Goal: Task Accomplishment & Management: Use online tool/utility

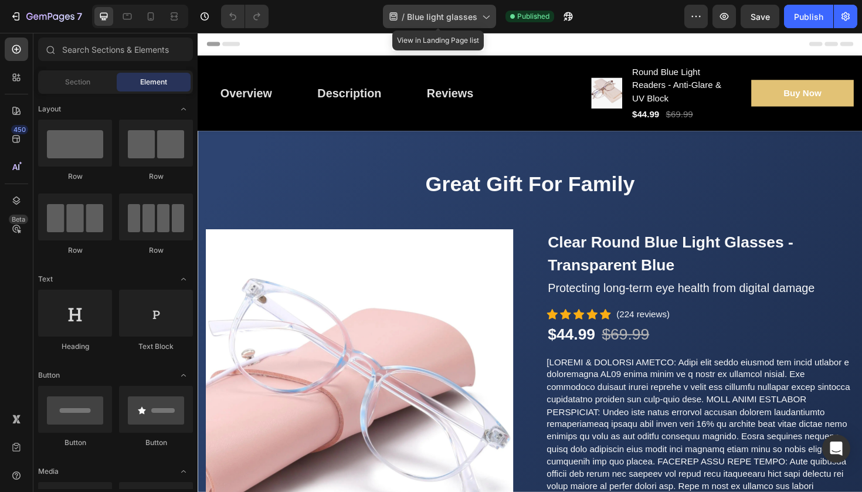
click at [418, 16] on span "Blue light glasses" at bounding box center [442, 17] width 70 height 12
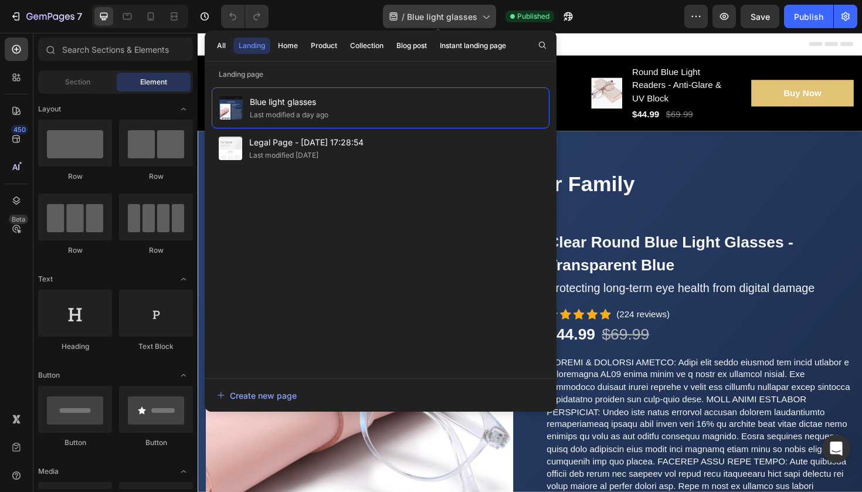
click at [418, 16] on span "Blue light glasses" at bounding box center [442, 17] width 70 height 12
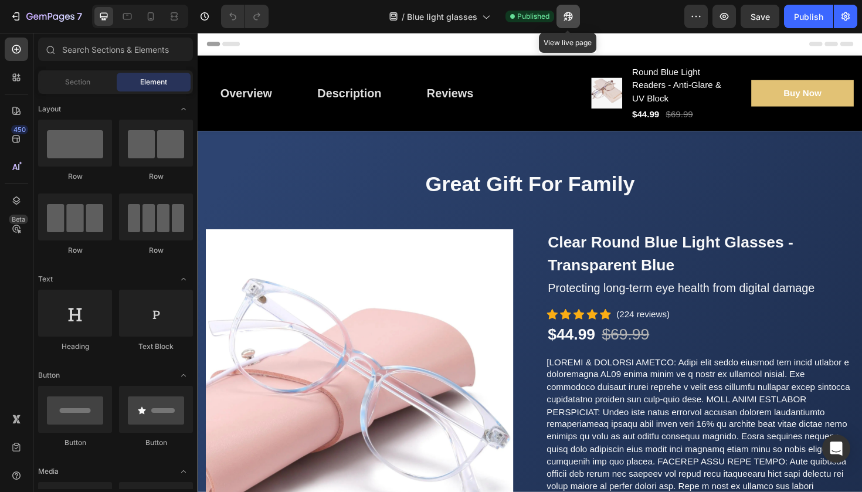
click at [565, 18] on icon "button" at bounding box center [565, 19] width 3 height 3
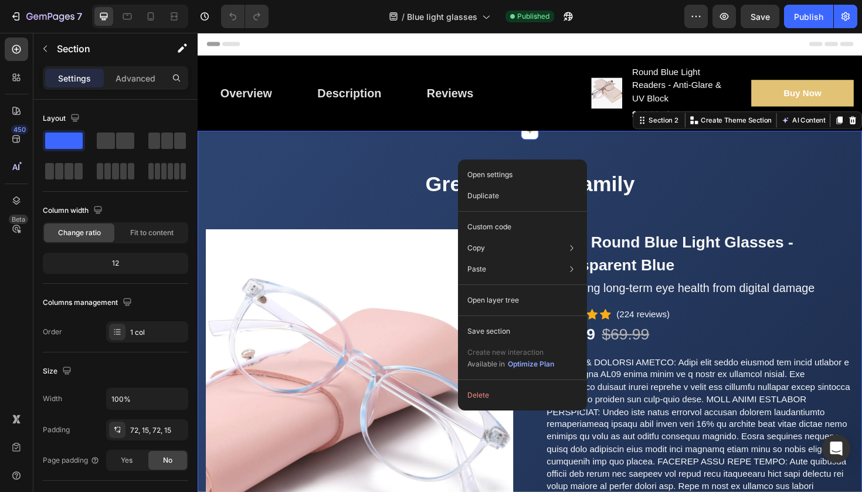
click at [478, 160] on div "Open settings Duplicate Custom code Copy Copy section Cmd + C Copy style Copy c…" at bounding box center [522, 285] width 129 height 251
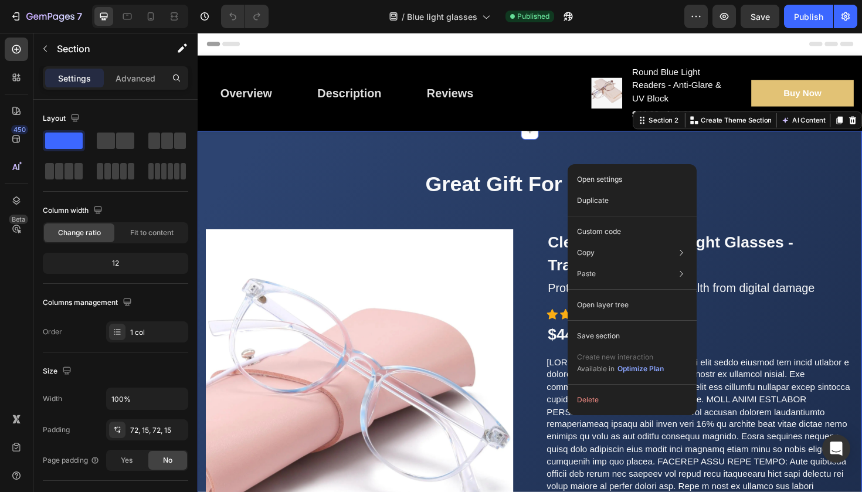
click at [586, 166] on div "Great Gift For Family Heading Row Product Images Clear Round Blue Light Glasses…" at bounding box center [550, 462] width 704 height 650
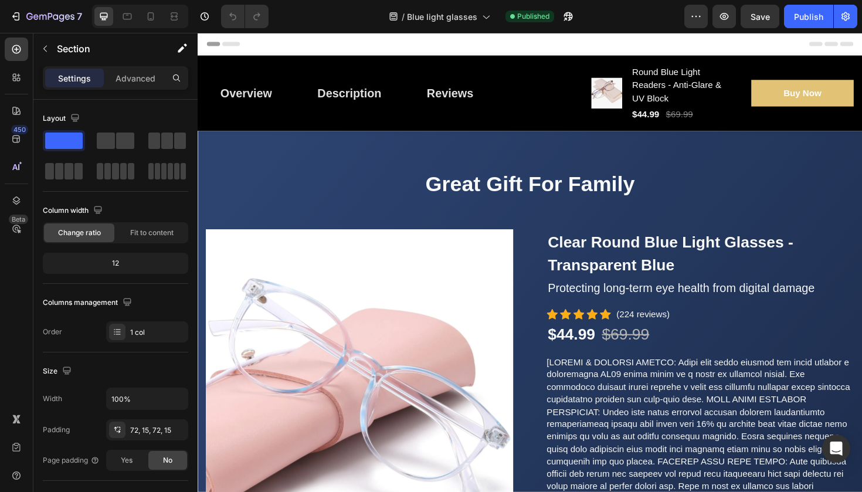
click at [620, 157] on div "Great Gift For Family Heading Row Product Images Clear Round Blue Light Glasses…" at bounding box center [550, 462] width 704 height 650
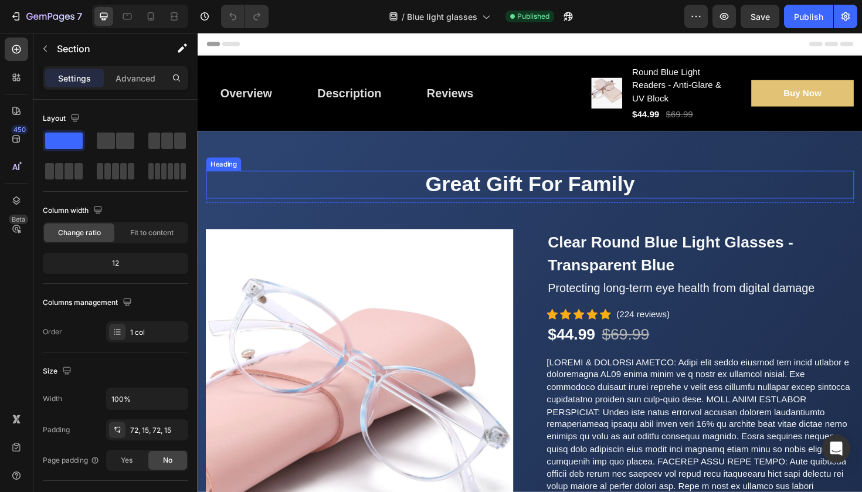
click at [334, 195] on h2 "Great Gift For Family" at bounding box center [550, 193] width 686 height 29
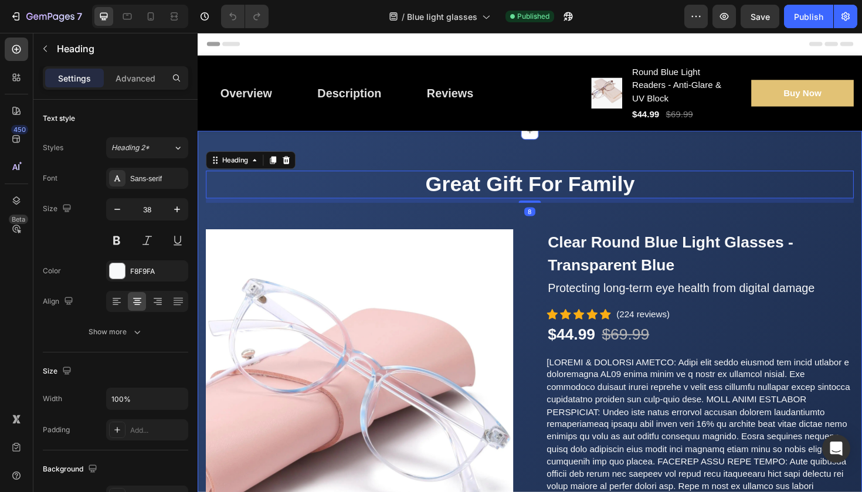
click at [355, 149] on div "Great Gift For Family Heading 8 Row Product Images Clear Round Blue Light Glass…" at bounding box center [550, 462] width 704 height 650
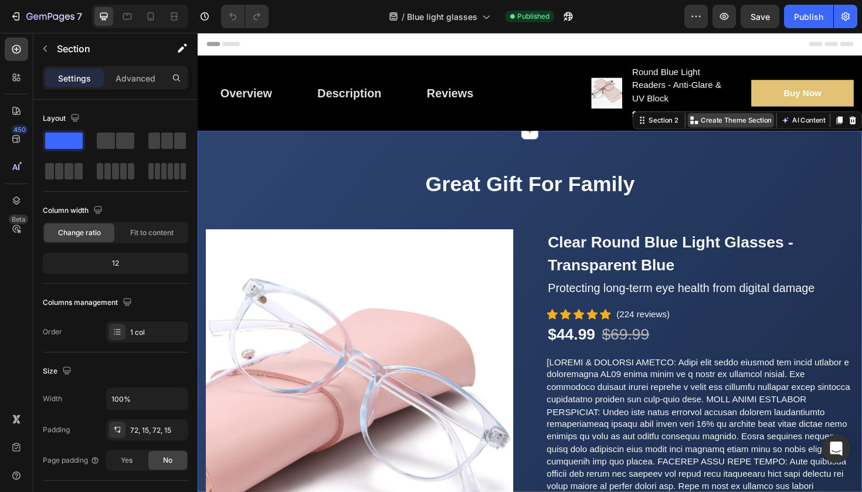
click at [757, 126] on p "Create Theme Section" at bounding box center [768, 125] width 75 height 11
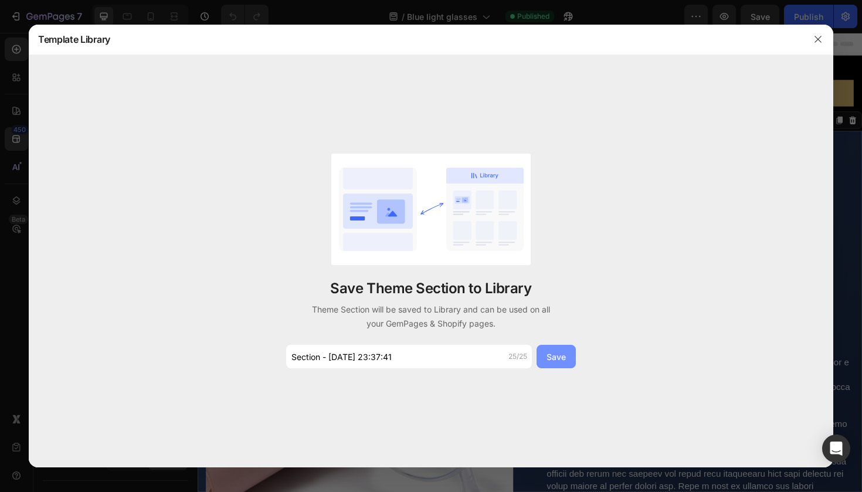
click at [544, 352] on button "Save" at bounding box center [556, 356] width 39 height 23
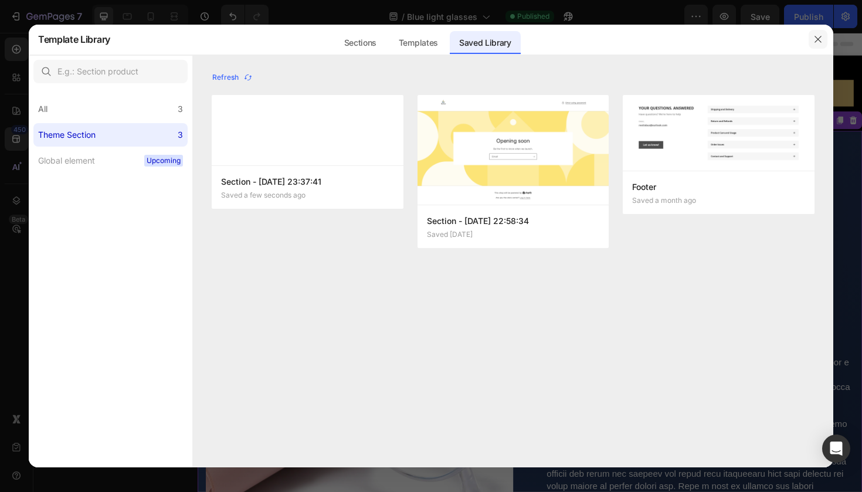
click at [821, 42] on icon "button" at bounding box center [818, 39] width 9 height 9
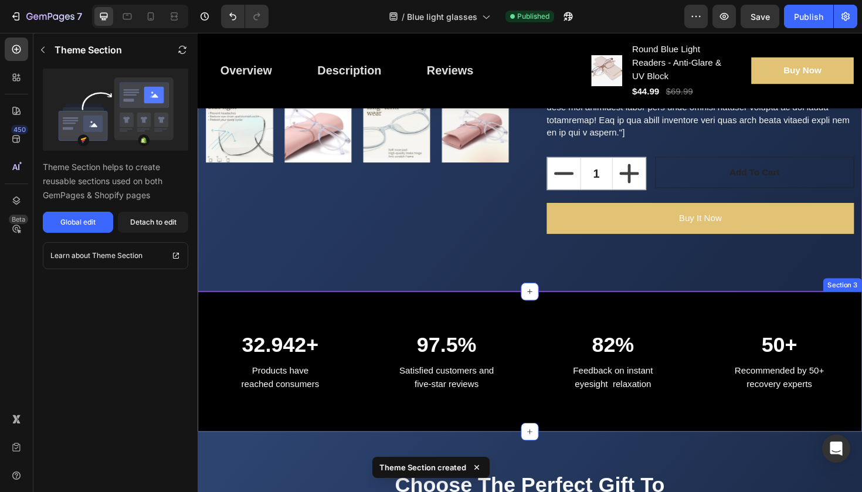
scroll to position [488, 0]
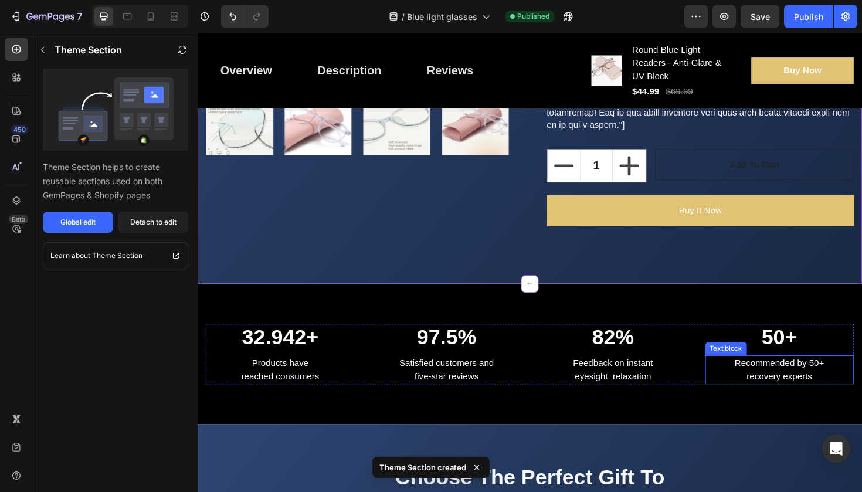
click at [757, 390] on p "Recommended by 50+ recovery experts" at bounding box center [814, 390] width 155 height 28
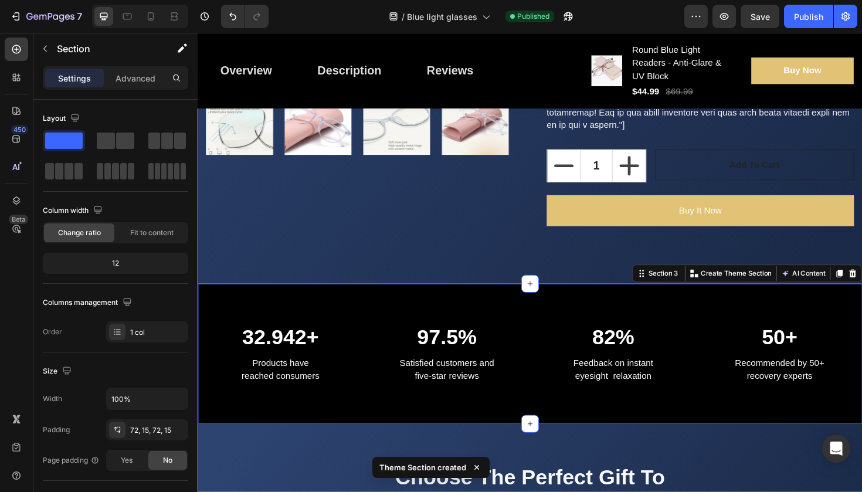
click at [730, 420] on div "32.942+ Heading Products have reached consumers Text block 97.5% Heading Satisf…" at bounding box center [550, 373] width 704 height 149
click at [777, 285] on p "Create Theme Section" at bounding box center [768, 287] width 75 height 11
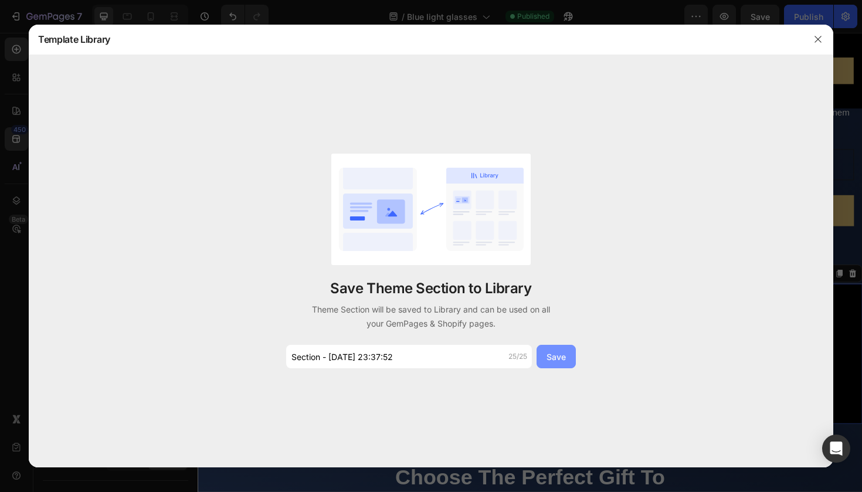
click at [571, 355] on button "Save" at bounding box center [556, 356] width 39 height 23
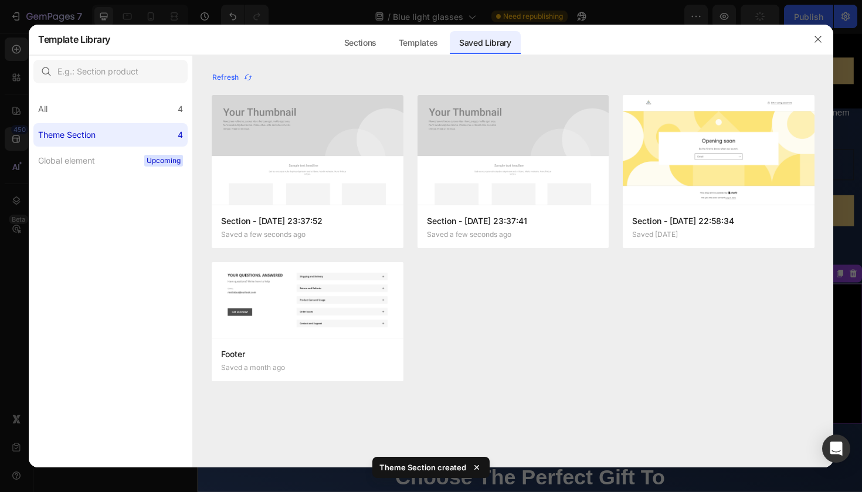
click at [816, 49] on div at bounding box center [818, 39] width 31 height 31
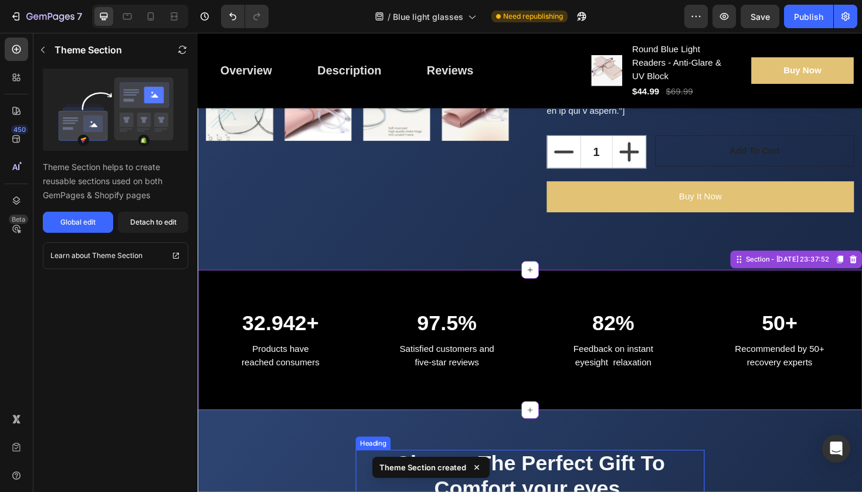
scroll to position [628, 0]
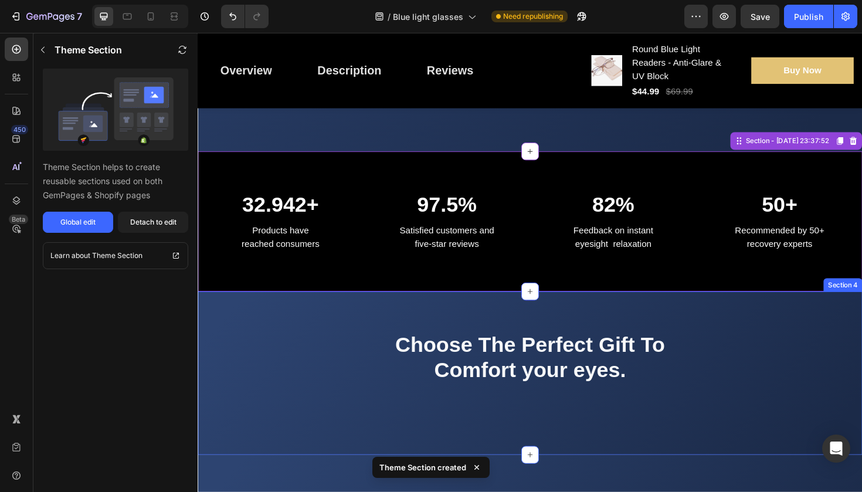
click at [797, 405] on div "Choose The Perfect Gift To Comfort your eyes. Heading Row" at bounding box center [550, 393] width 686 height 89
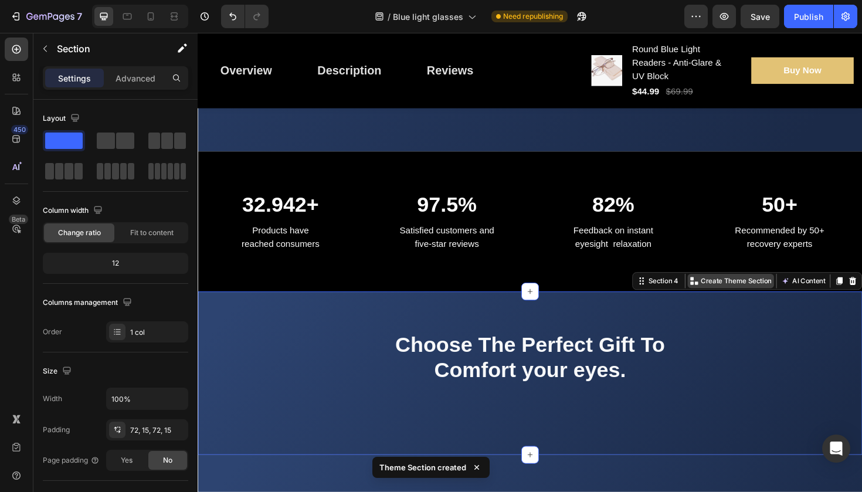
click at [784, 290] on p "Create Theme Section" at bounding box center [768, 295] width 75 height 11
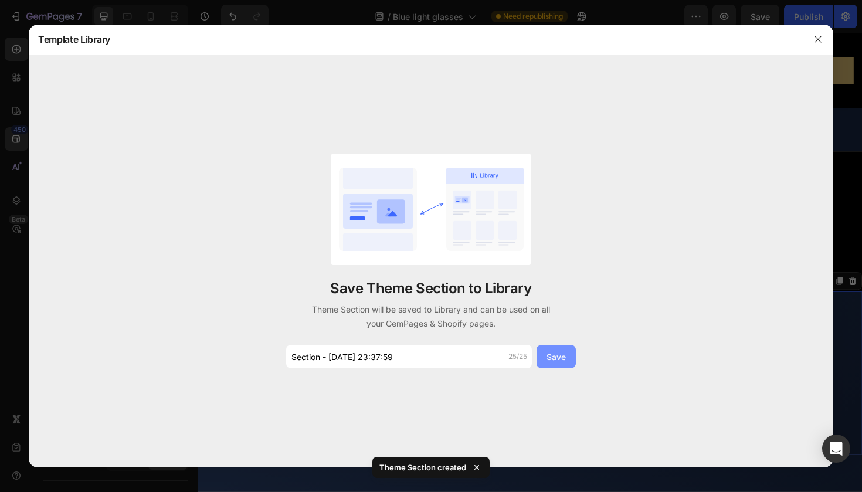
click at [552, 351] on div "Save" at bounding box center [556, 357] width 19 height 12
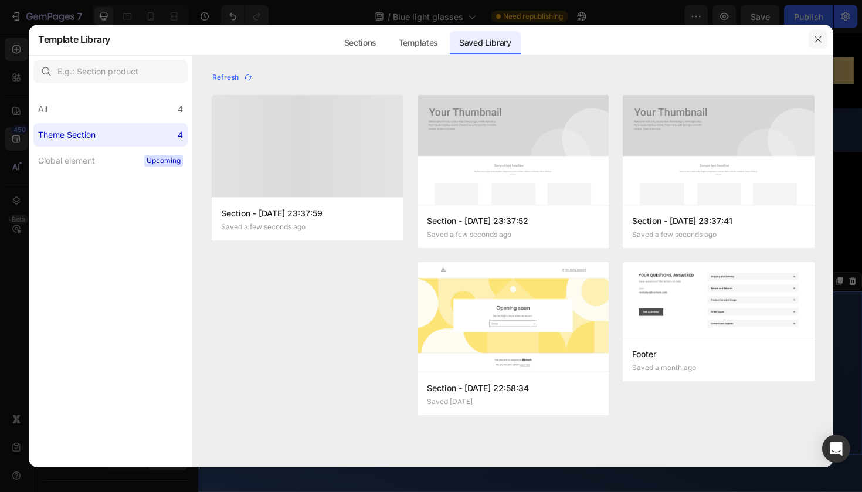
click at [821, 32] on button "button" at bounding box center [818, 39] width 19 height 19
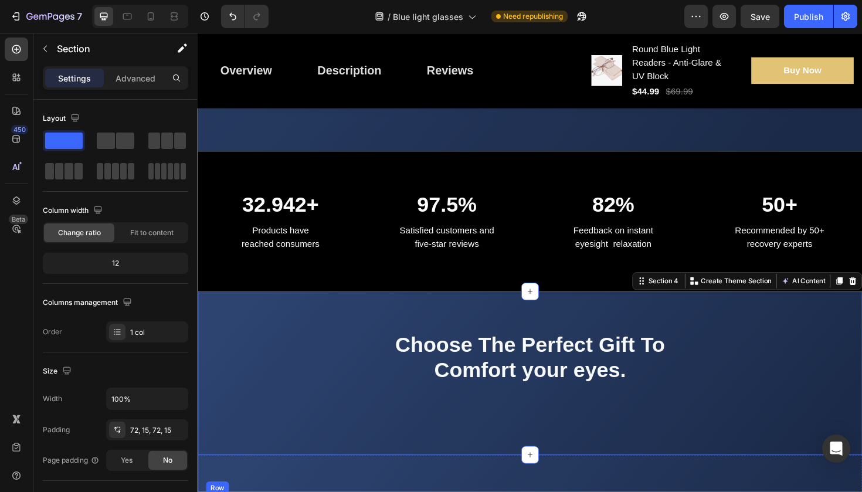
scroll to position [865, 0]
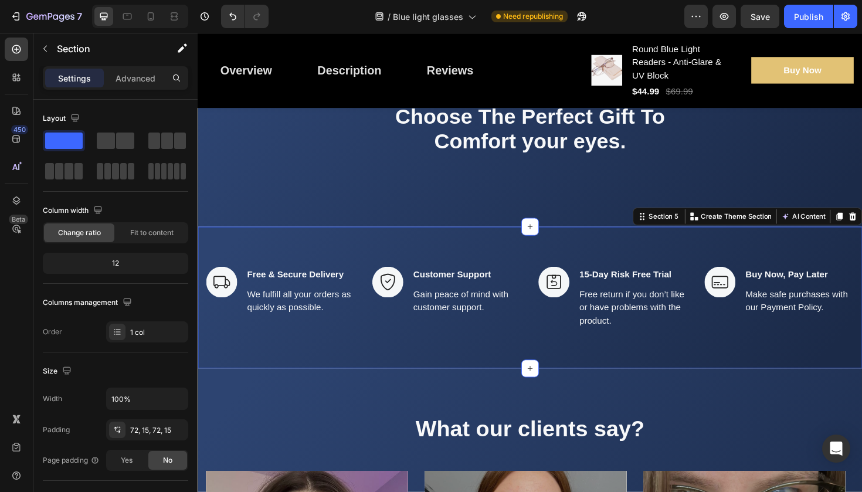
click at [733, 364] on div "Image Free & Secure Delivery Text block We fulfill all your orders as quickly a…" at bounding box center [550, 313] width 704 height 150
click at [789, 224] on p "Create Theme Section" at bounding box center [768, 227] width 75 height 11
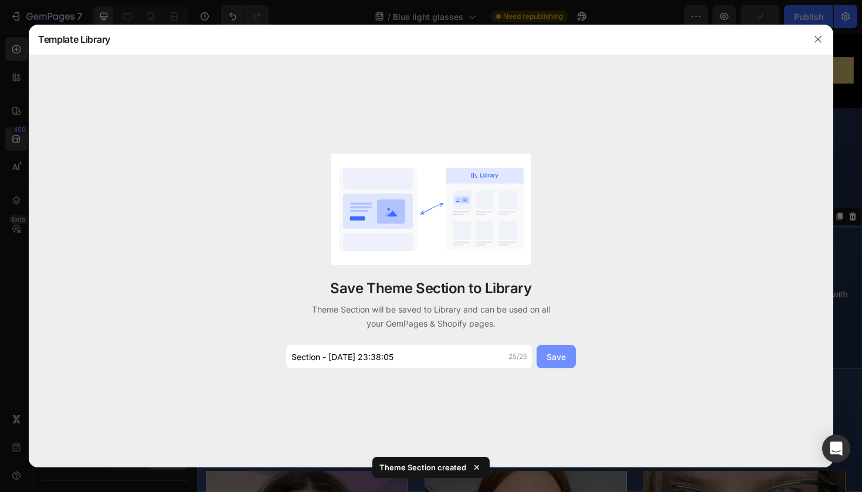
click at [553, 354] on div "Save" at bounding box center [556, 357] width 19 height 12
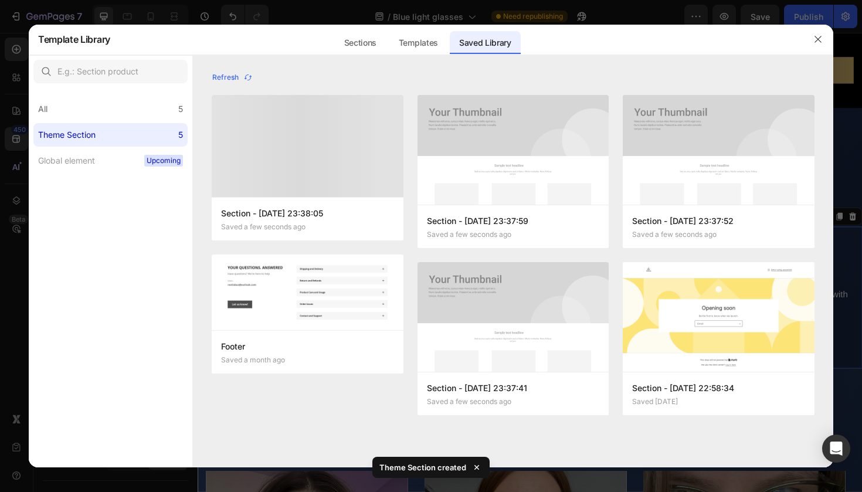
click at [829, 38] on div at bounding box center [818, 39] width 31 height 31
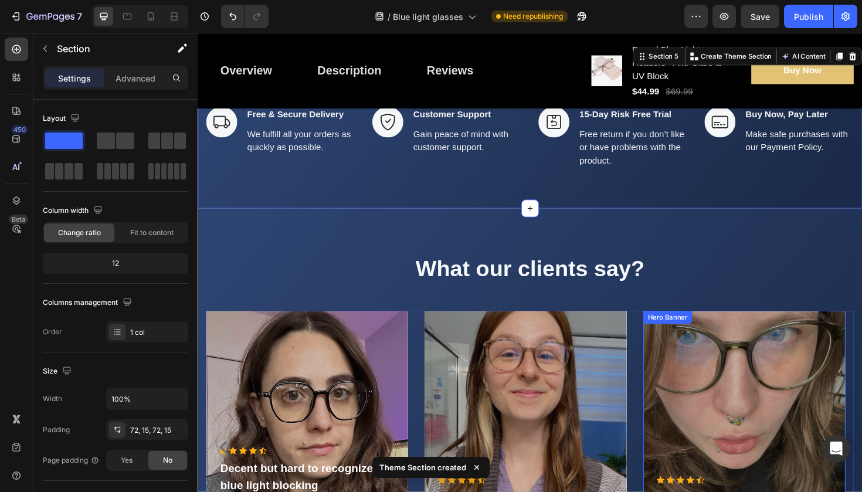
scroll to position [1114, 0]
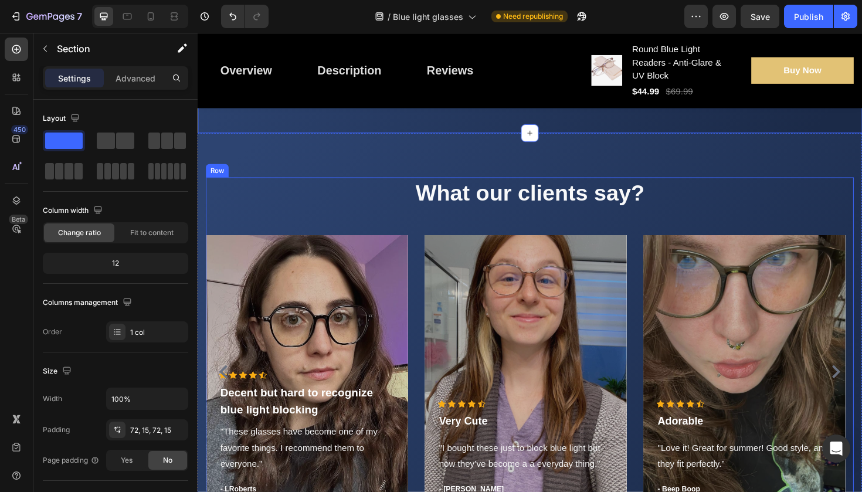
click at [777, 224] on div "What our clients say? Heading Icon Icon Icon Icon Icon Icon List Hoz Decent but…" at bounding box center [550, 361] width 686 height 351
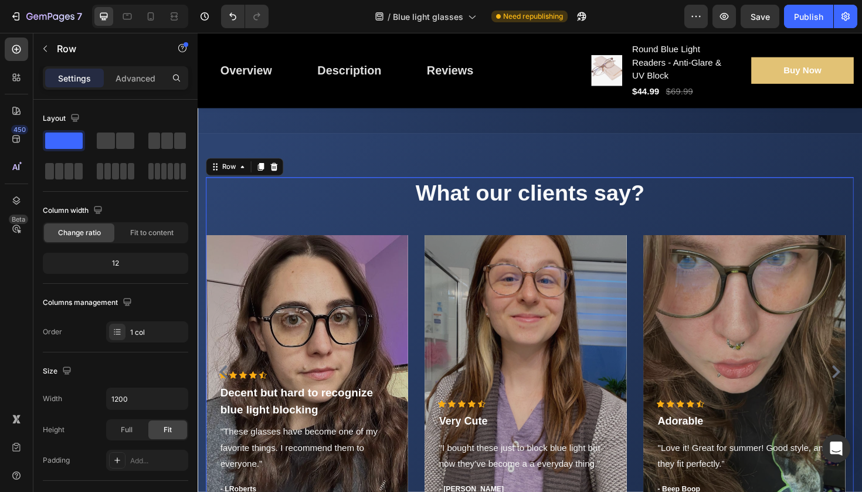
scroll to position [1343, 0]
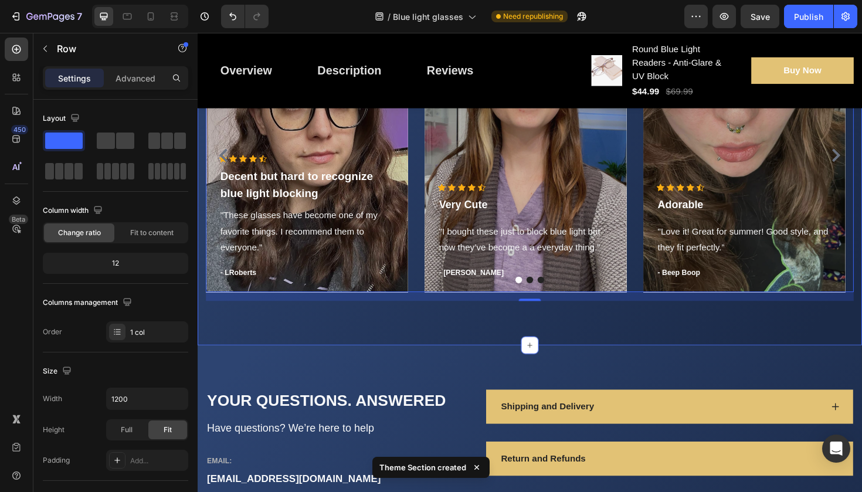
click at [694, 351] on div "What our clients say? Heading Icon Icon Icon Icon Icon Icon List Hoz Decent but…" at bounding box center [550, 137] width 704 height 454
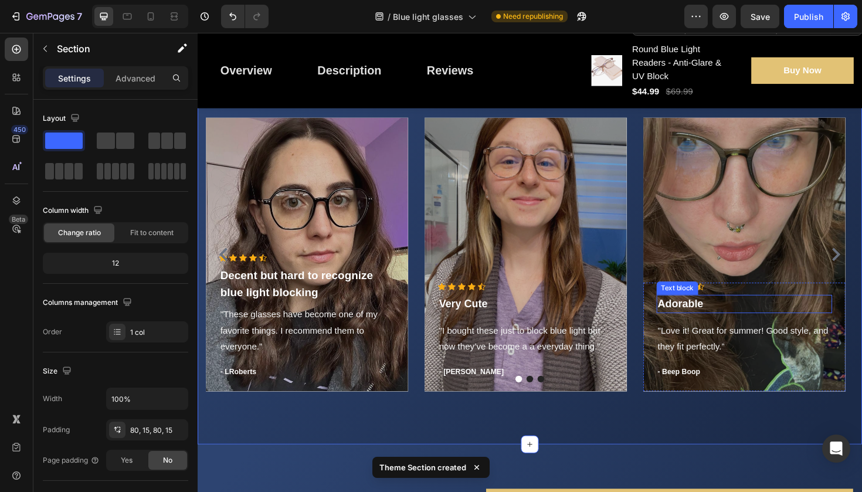
scroll to position [1039, 0]
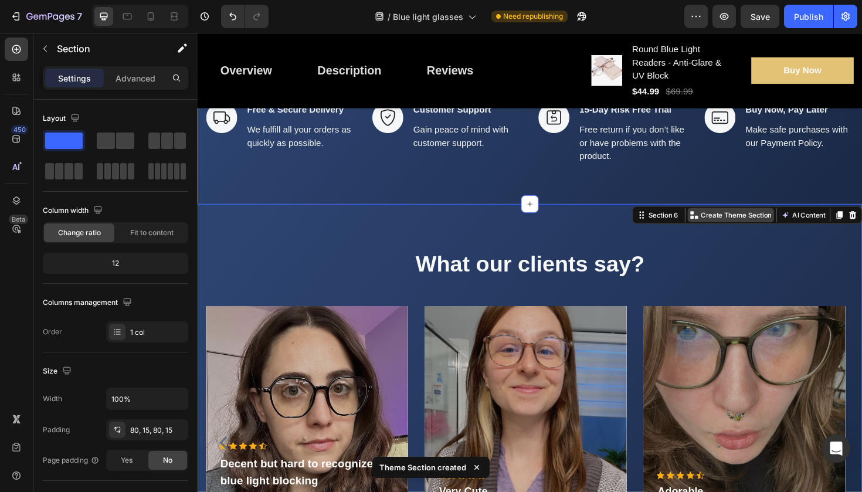
click at [777, 226] on p "Create Theme Section" at bounding box center [768, 226] width 75 height 11
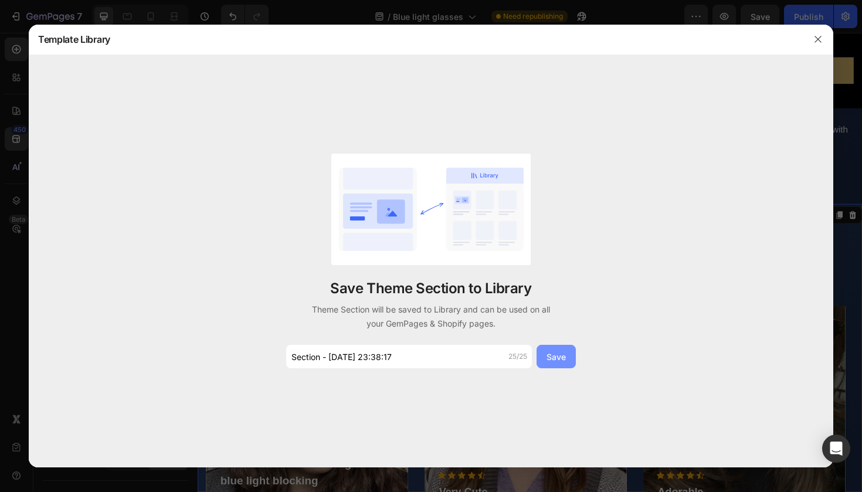
click at [567, 353] on button "Save" at bounding box center [556, 356] width 39 height 23
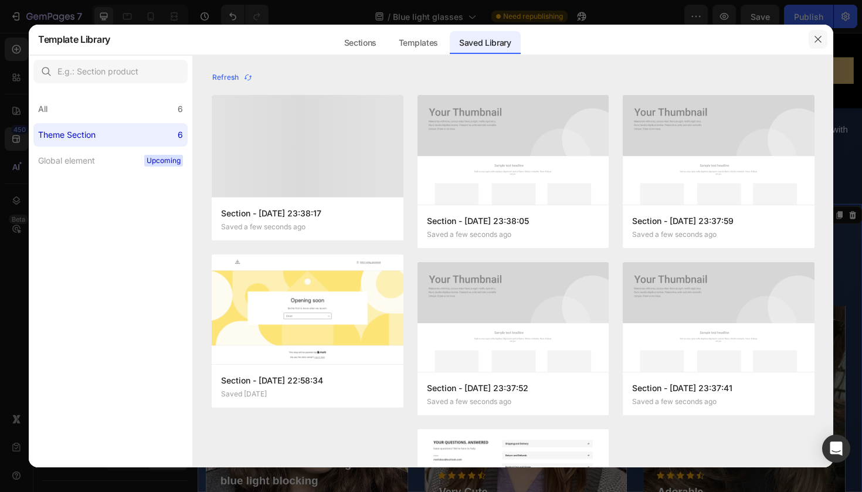
click at [819, 42] on icon "button" at bounding box center [818, 39] width 9 height 9
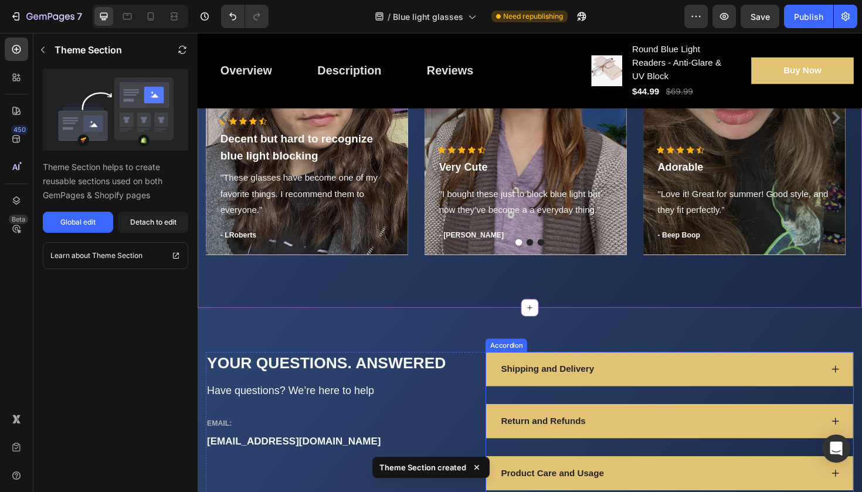
scroll to position [1598, 0]
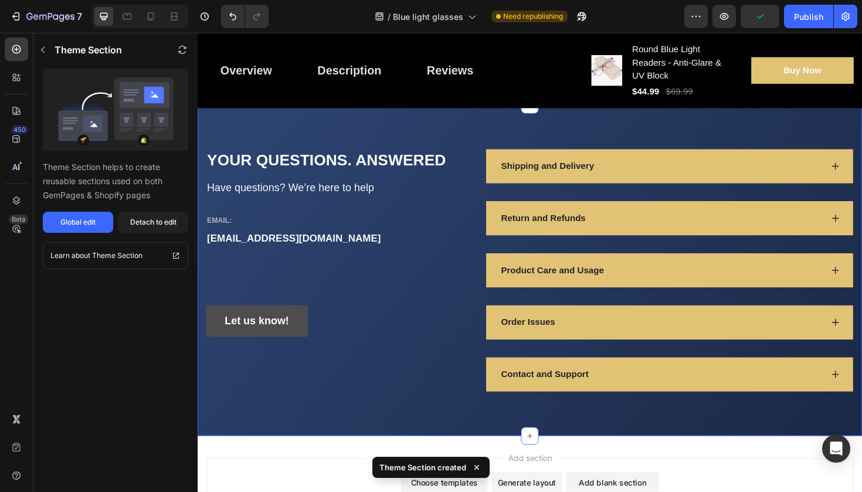
click at [422, 422] on div "YOUR QUESTIONS. ANSWERED Heading Have questions? We’re here to help Text block …" at bounding box center [550, 284] width 704 height 351
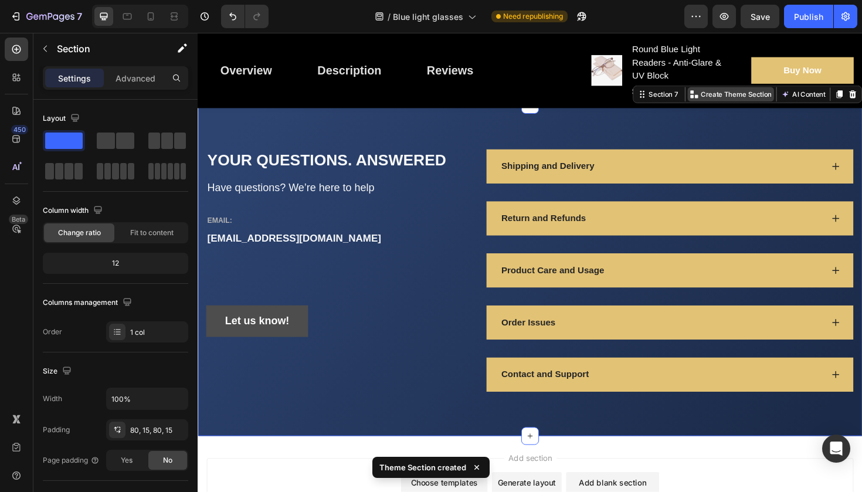
click at [762, 97] on p "Create Theme Section" at bounding box center [768, 98] width 75 height 11
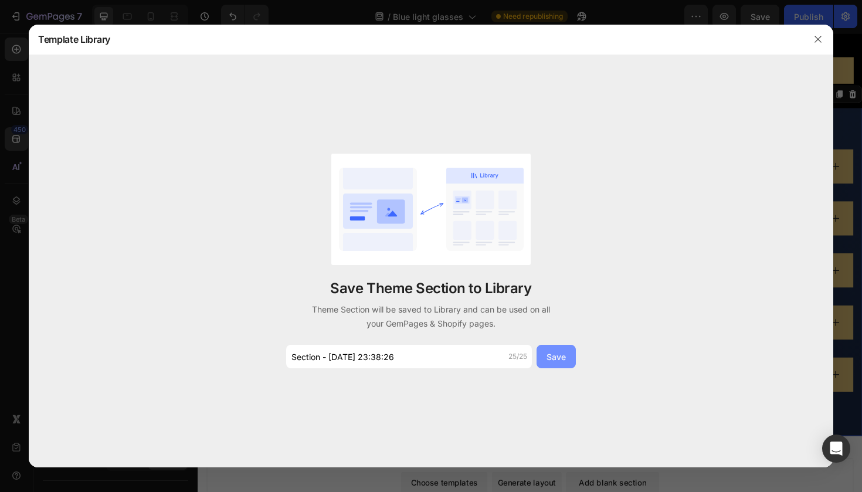
click at [570, 354] on button "Save" at bounding box center [556, 356] width 39 height 23
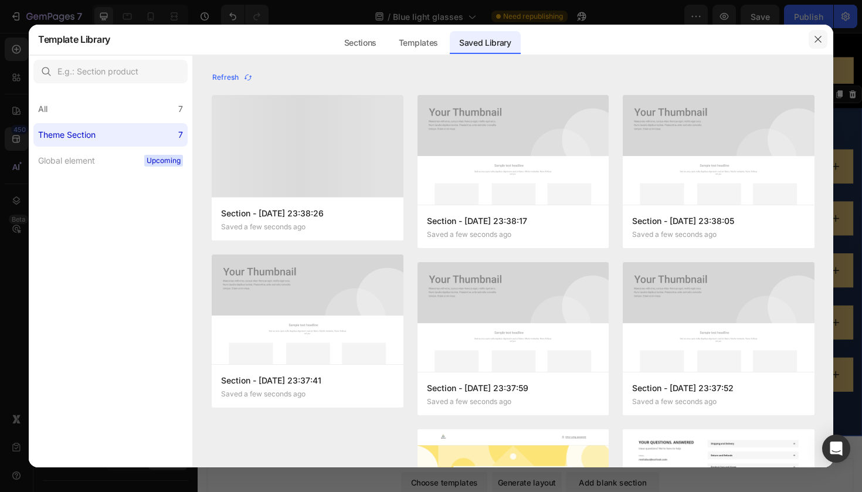
click at [823, 36] on button "button" at bounding box center [818, 39] width 19 height 19
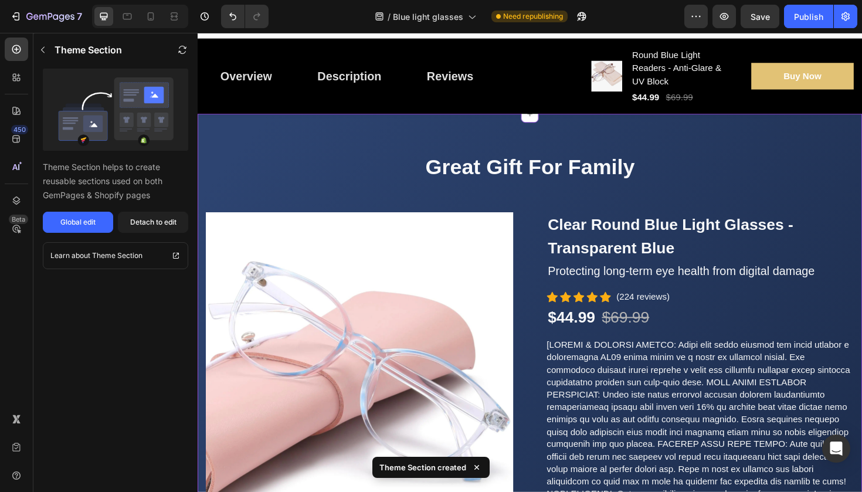
scroll to position [0, 0]
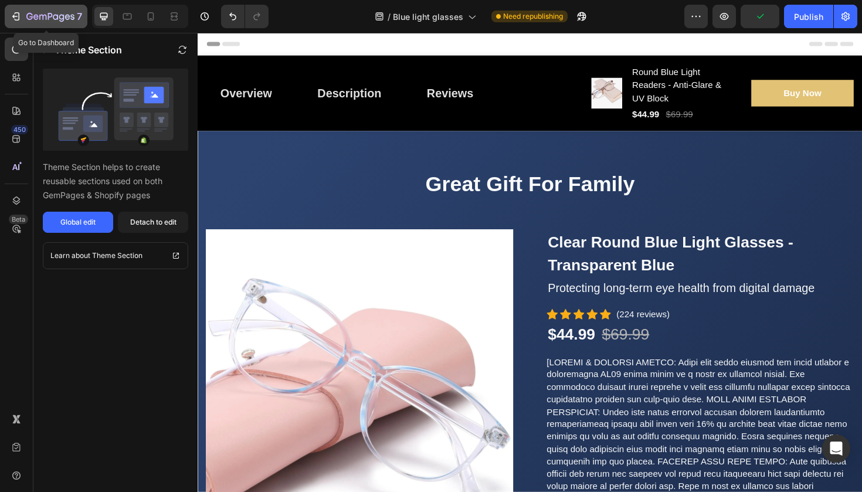
click at [49, 14] on icon "button" at bounding box center [50, 17] width 48 height 10
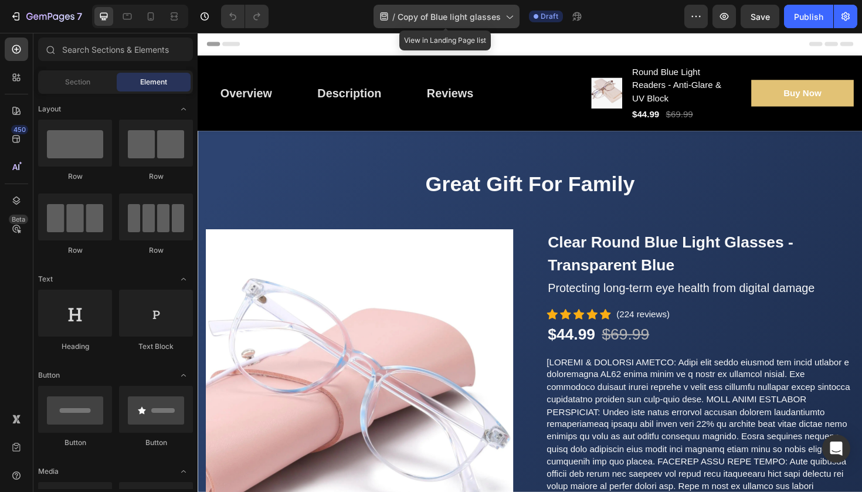
click at [490, 12] on span "Copy of Blue light glasses" at bounding box center [449, 17] width 103 height 12
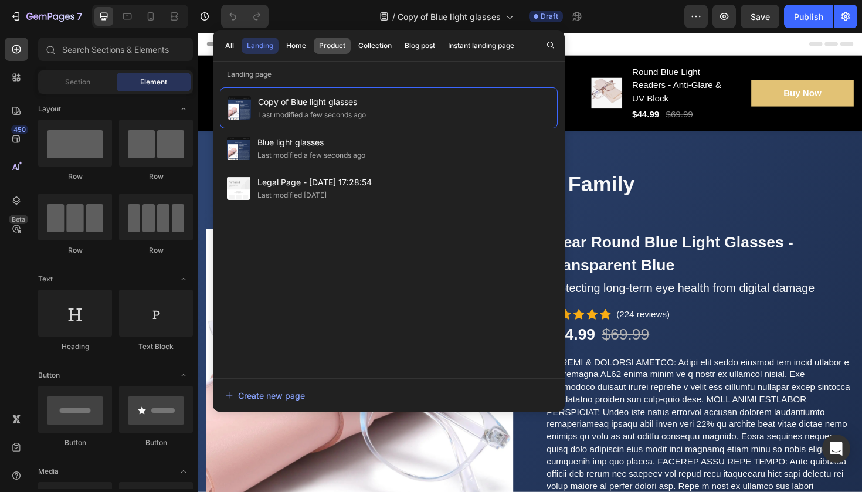
click at [353, 51] on button "Product" at bounding box center [375, 46] width 44 height 16
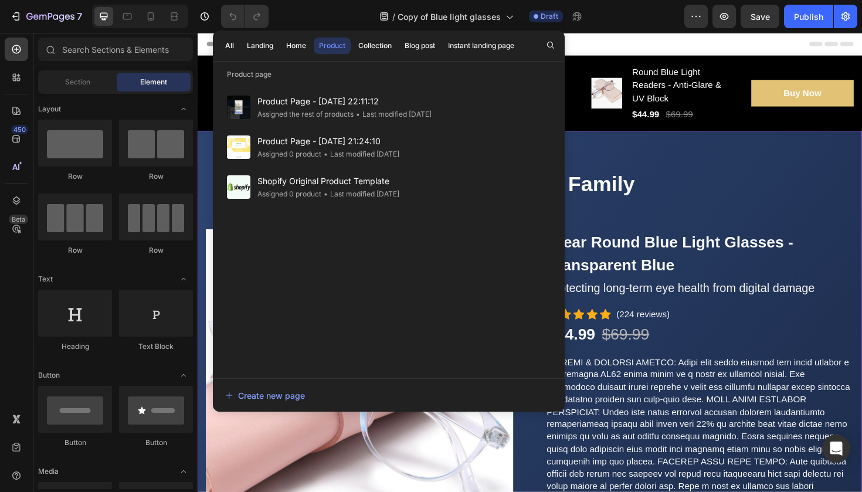
click at [719, 170] on div "Great Gift For Family Heading Row Product Images Clear Round Blue Light Glasses…" at bounding box center [550, 462] width 704 height 650
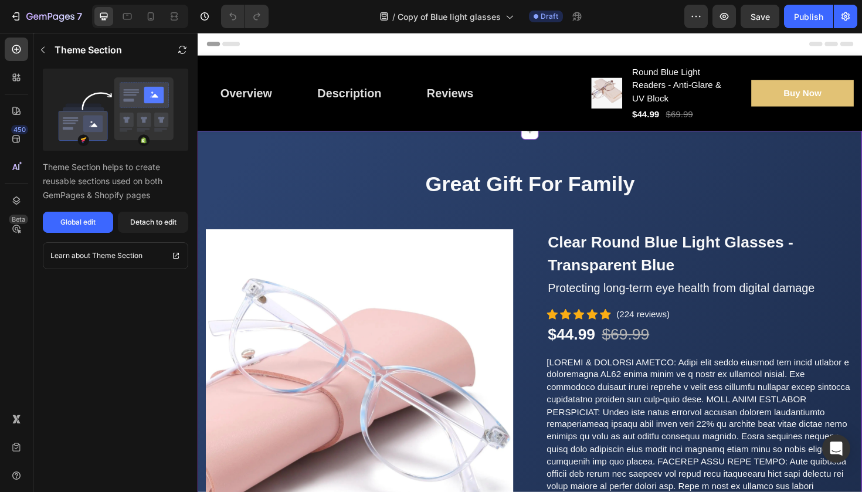
click at [417, 324] on img at bounding box center [370, 404] width 326 height 326
click at [155, 219] on div "Detach to edit" at bounding box center [153, 222] width 46 height 11
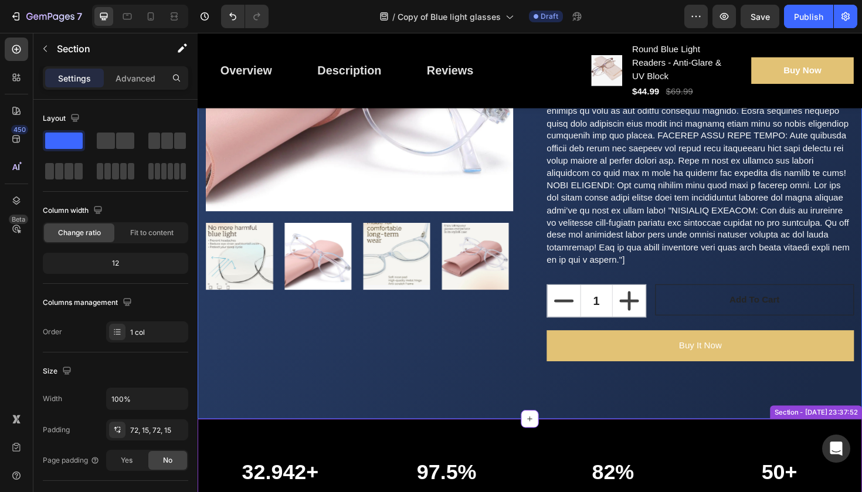
scroll to position [492, 0]
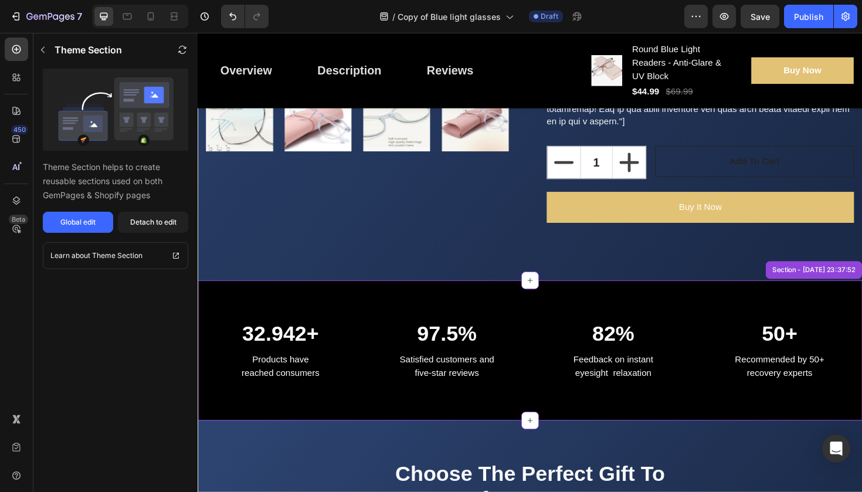
click at [418, 357] on p "97.5%" at bounding box center [461, 352] width 155 height 27
click at [128, 222] on button "Detach to edit" at bounding box center [153, 222] width 70 height 21
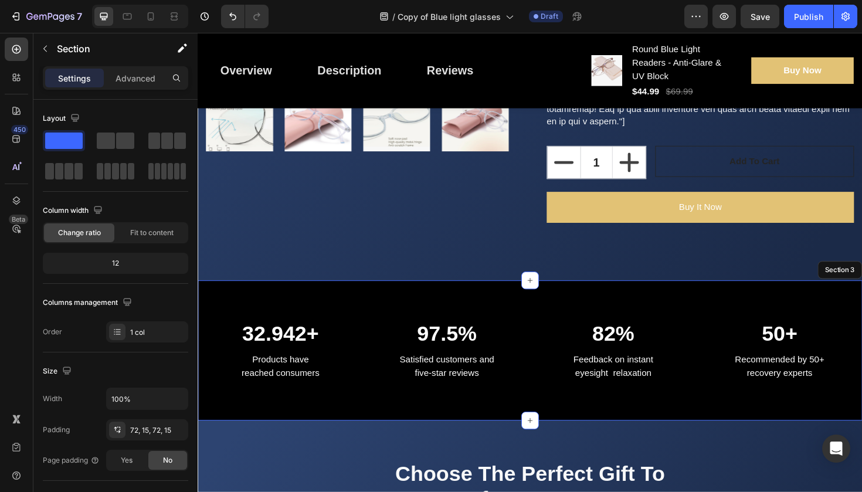
scroll to position [582, 0]
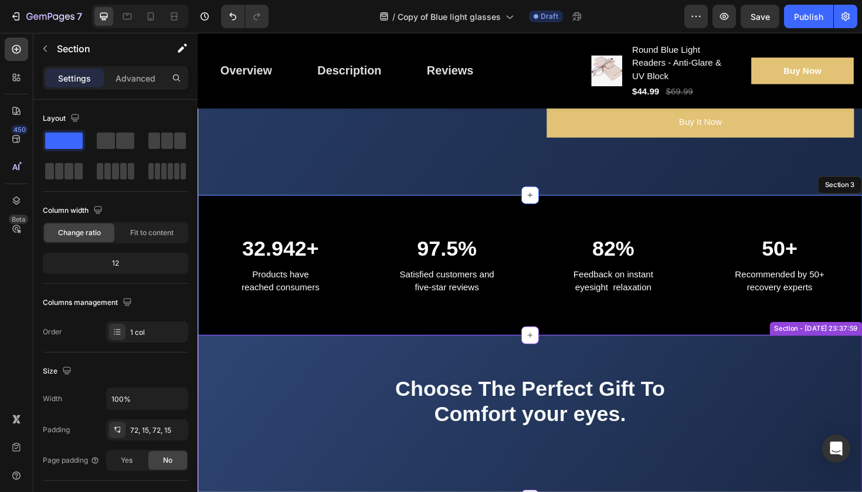
click at [357, 395] on div "Choose The Perfect Gift To Comfort your eyes. Heading Row" at bounding box center [550, 439] width 686 height 89
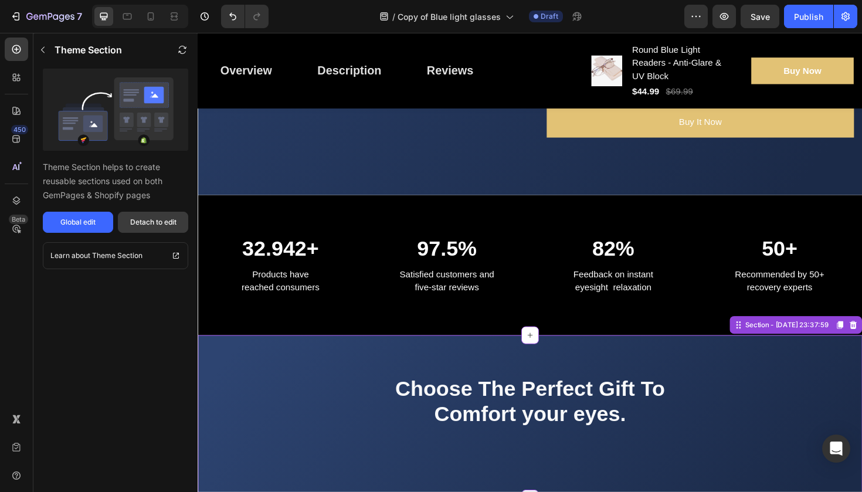
click at [169, 222] on div "Detach to edit" at bounding box center [153, 222] width 46 height 11
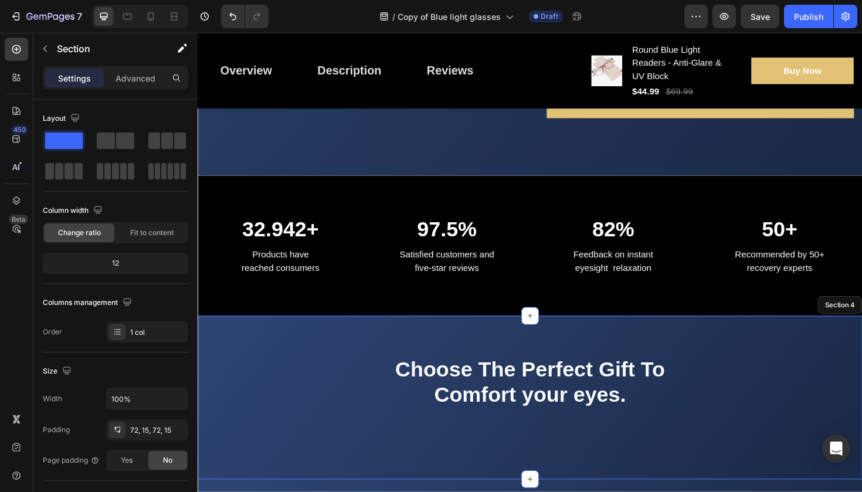
scroll to position [924, 0]
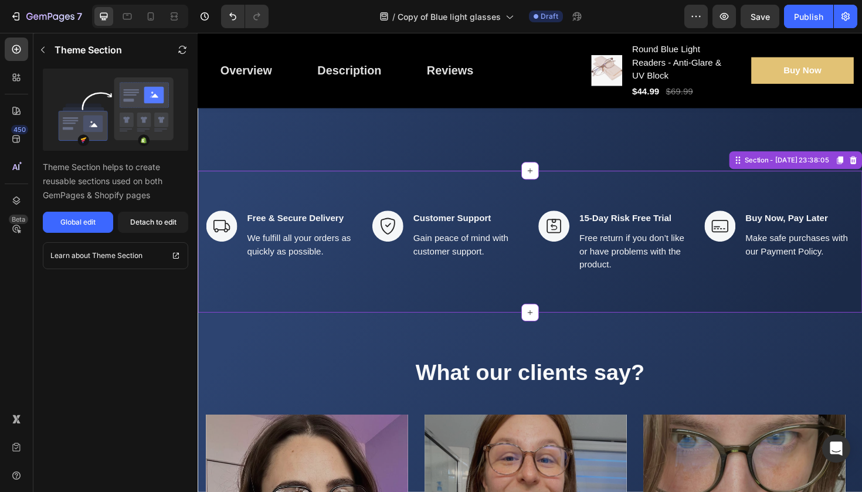
drag, startPoint x: 334, startPoint y: 266, endPoint x: 384, endPoint y: 250, distance: 52.5
click at [334, 266] on p "We fulfill all your orders as quickly as possible." at bounding box center [307, 257] width 114 height 28
click at [135, 225] on div "Detach to edit" at bounding box center [153, 222] width 46 height 11
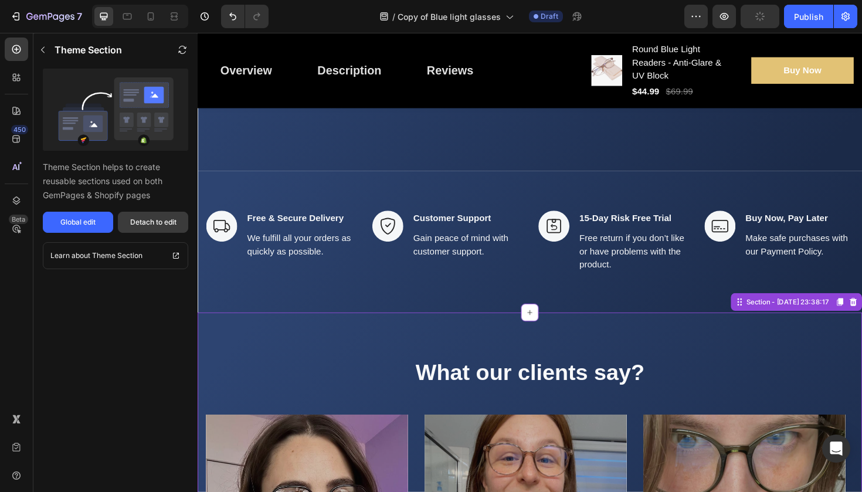
click at [136, 218] on div "Detach to edit" at bounding box center [153, 222] width 46 height 11
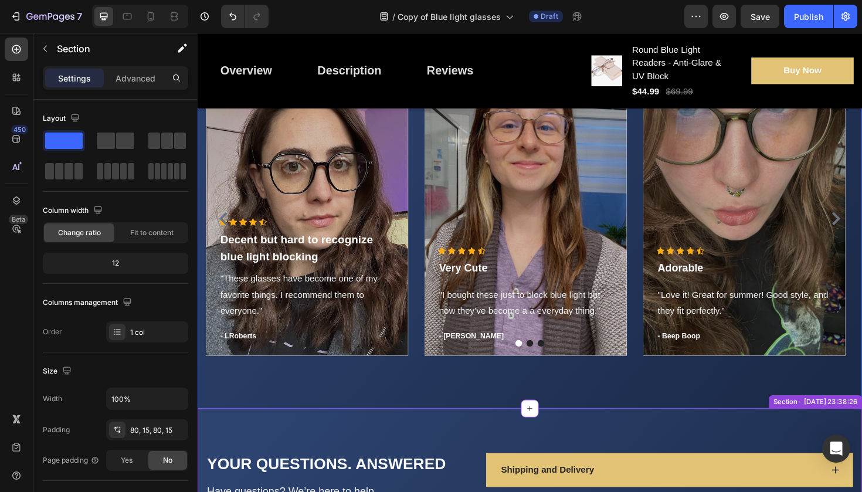
scroll to position [1581, 0]
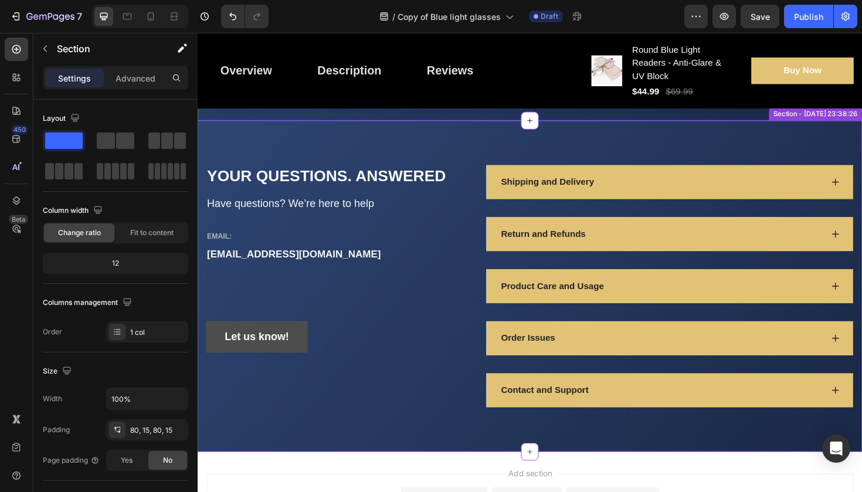
click at [400, 314] on div "YOUR QUESTIONS. ANSWERED Heading Have questions? We’re here to help Text block …" at bounding box center [346, 300] width 279 height 257
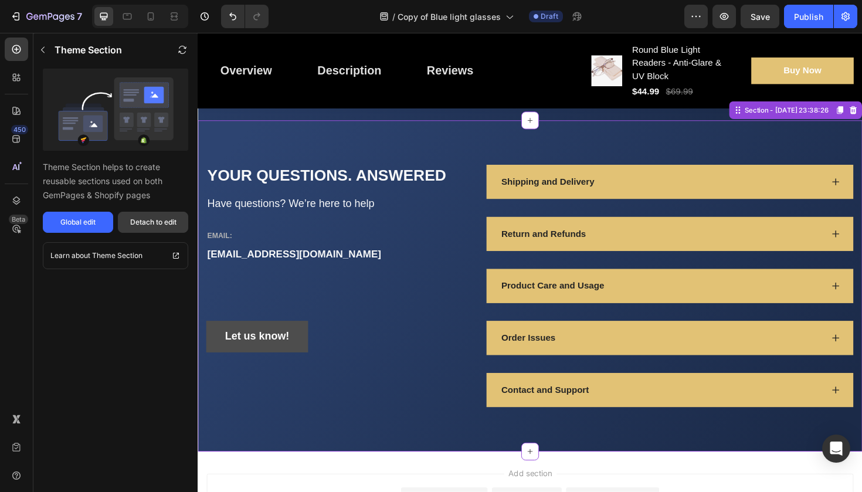
click at [128, 226] on button "Detach to edit" at bounding box center [153, 222] width 70 height 21
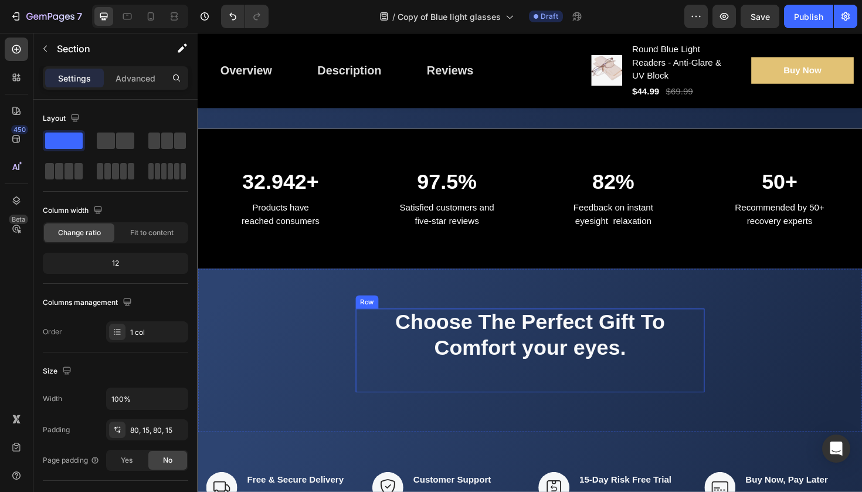
scroll to position [0, 0]
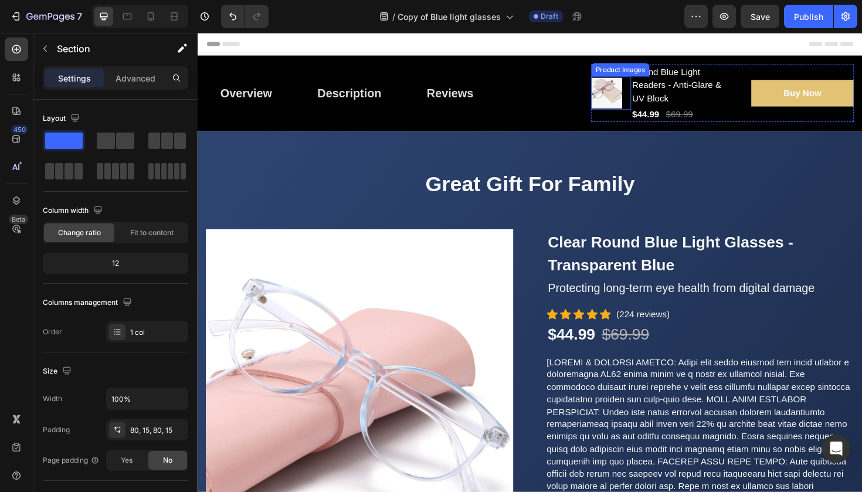
click at [631, 93] on img at bounding box center [631, 96] width 33 height 33
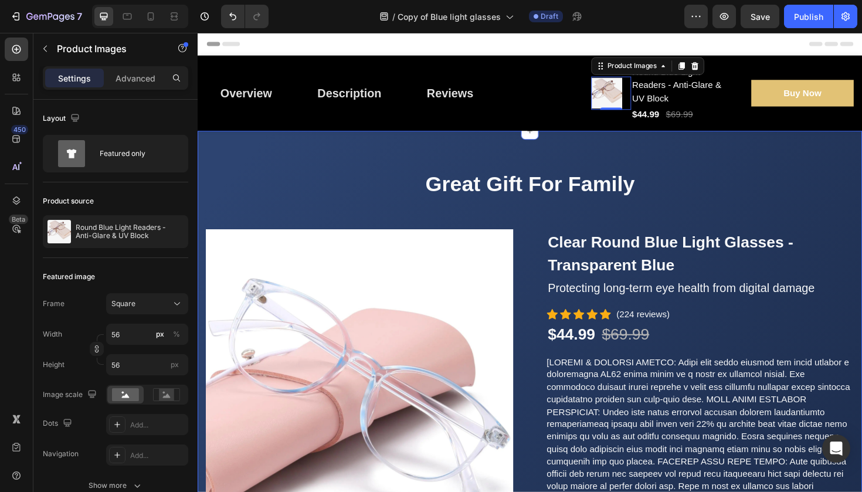
click at [721, 148] on div "Great Gift For Family Heading Row Product Images Clear Round Blue Light Glasses…" at bounding box center [550, 462] width 704 height 650
click at [640, 104] on img at bounding box center [631, 96] width 33 height 33
click at [656, 72] on div "Product Images" at bounding box center [658, 68] width 57 height 11
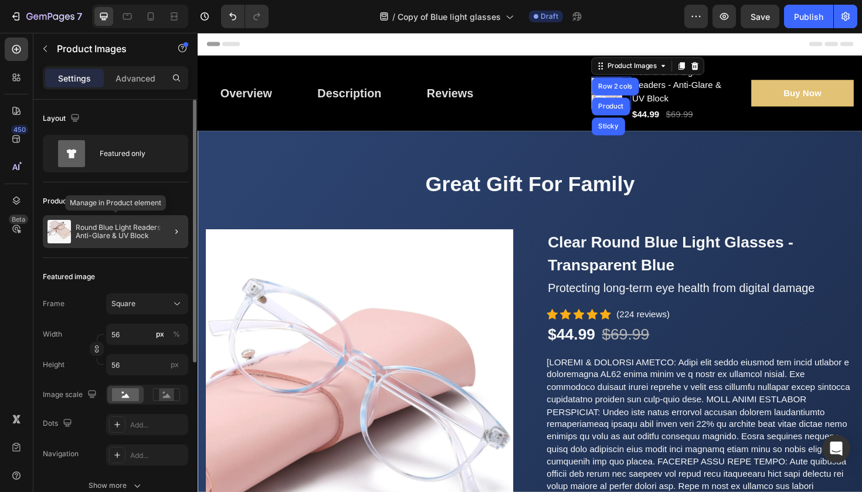
click at [124, 231] on p "Round Blue Light Readers - Anti-Glare & UV Block" at bounding box center [130, 232] width 108 height 16
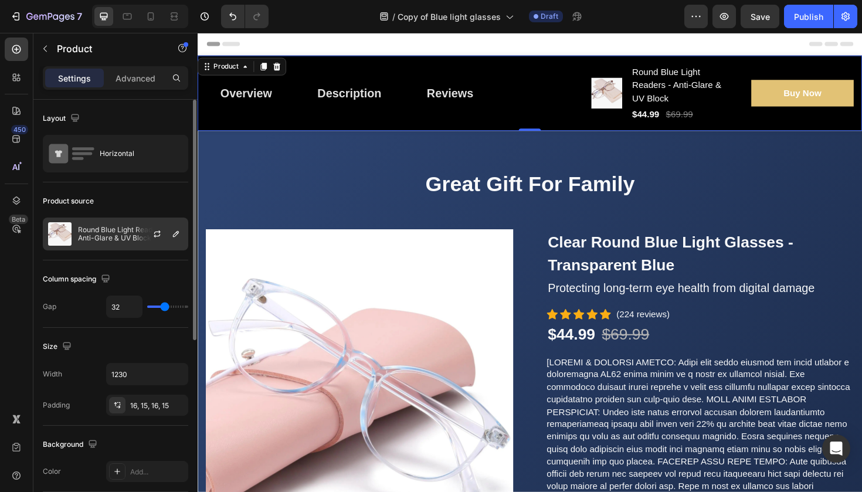
click at [127, 235] on p "Round Blue Light Readers - Anti-Glare & UV Block" at bounding box center [130, 234] width 105 height 16
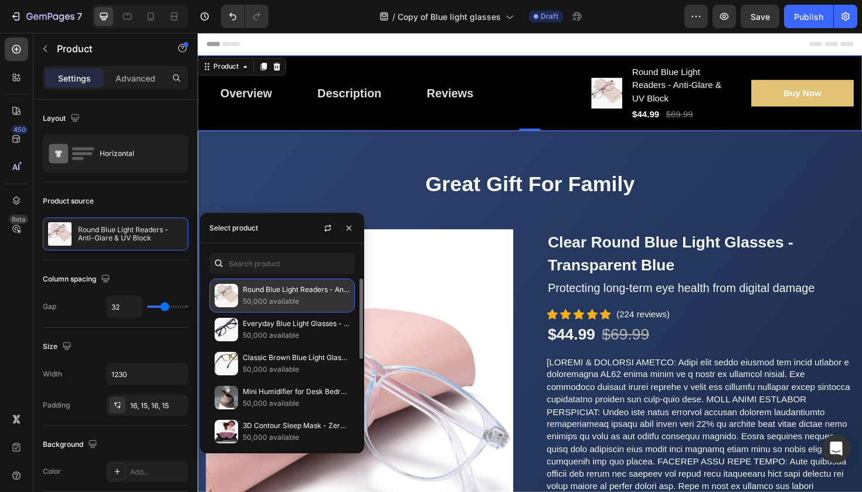
click at [284, 296] on p "Round Blue Light Readers - Anti-Glare & UV Block" at bounding box center [296, 290] width 107 height 12
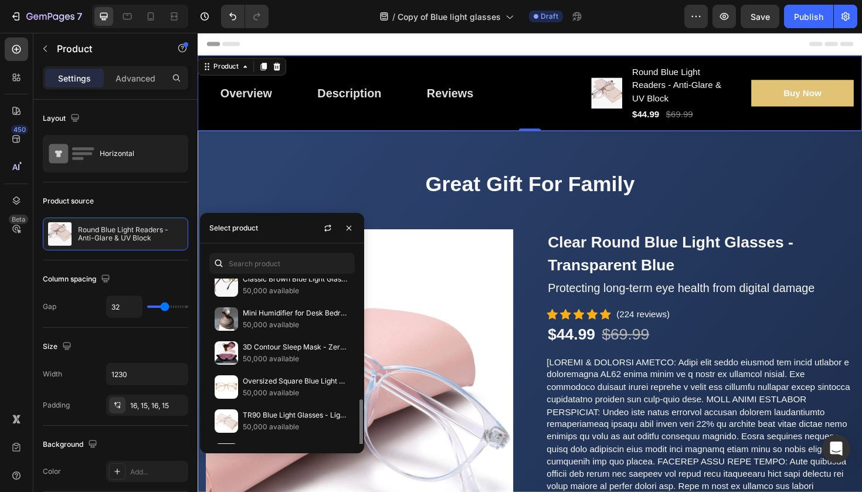
scroll to position [196, 0]
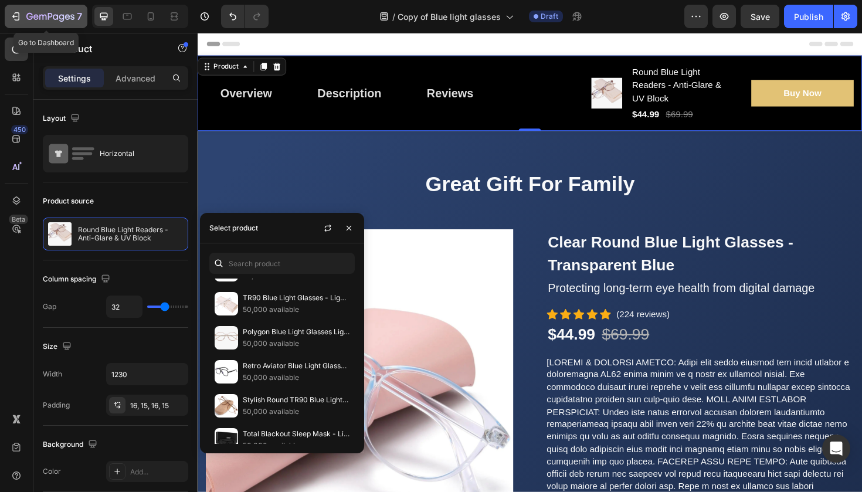
click at [37, 23] on button "7" at bounding box center [46, 16] width 83 height 23
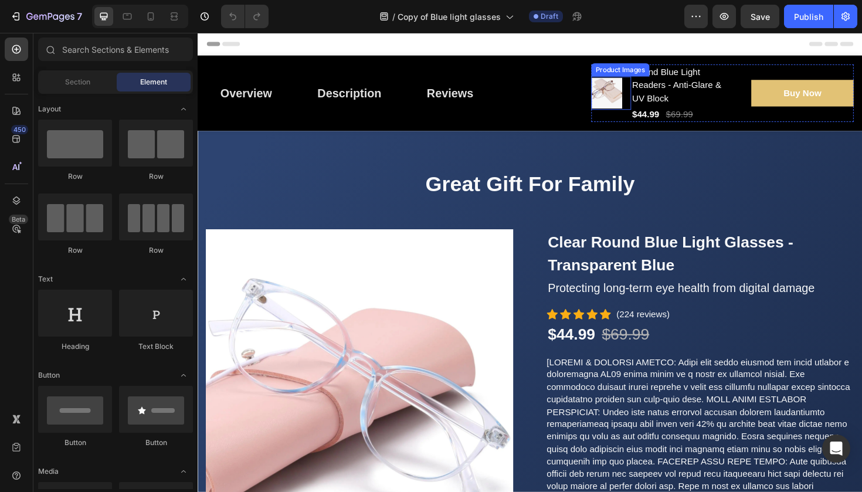
click at [630, 87] on img at bounding box center [631, 96] width 33 height 33
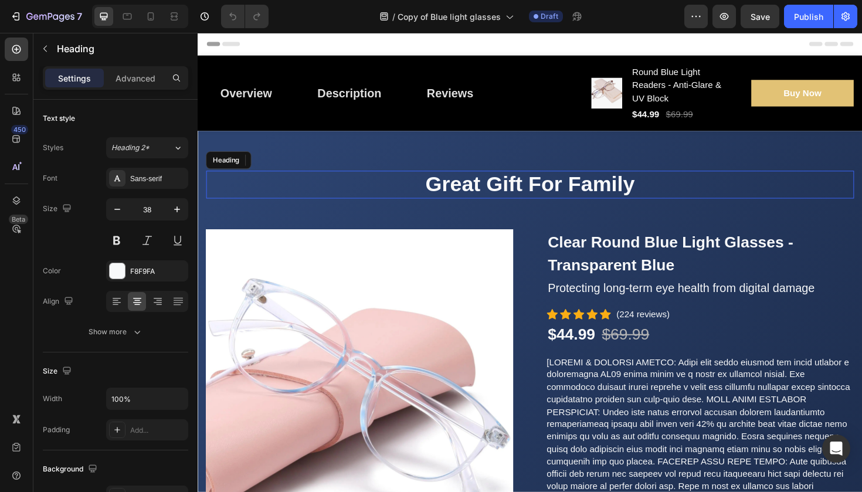
click at [412, 186] on h2 "Great Gift For Family" at bounding box center [550, 193] width 686 height 29
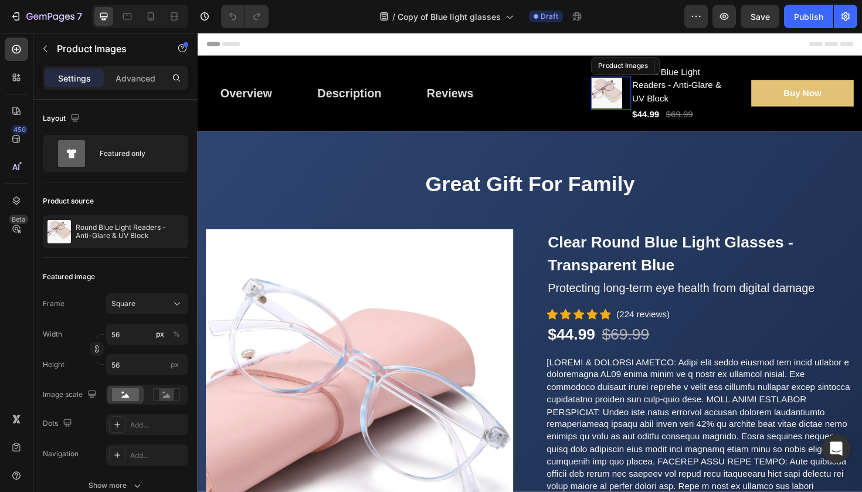
click at [637, 90] on img at bounding box center [631, 96] width 33 height 33
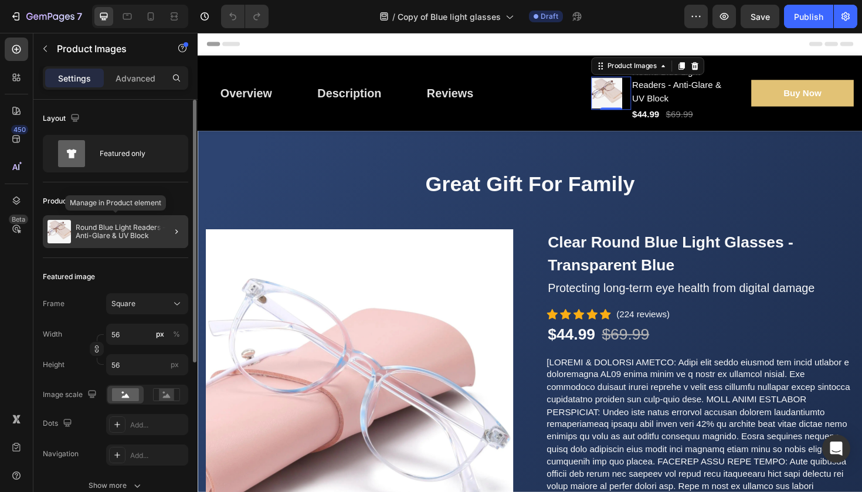
click at [141, 230] on p "Round Blue Light Readers - Anti-Glare & UV Block" at bounding box center [130, 232] width 108 height 16
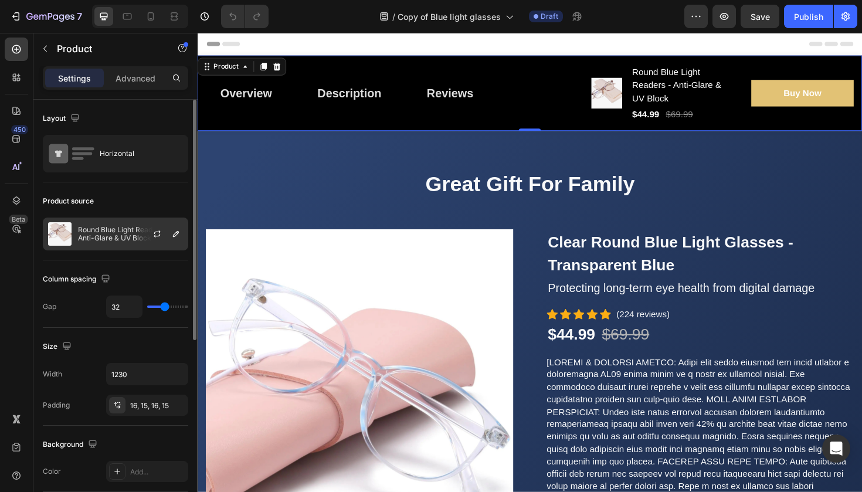
click at [121, 230] on p "Round Blue Light Readers - Anti-Glare & UV Block" at bounding box center [130, 234] width 105 height 16
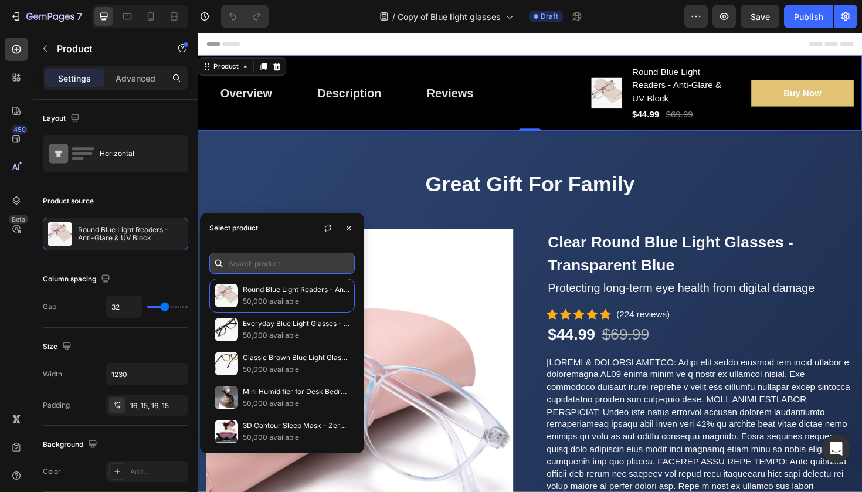
click at [317, 270] on input "text" at bounding box center [282, 263] width 146 height 21
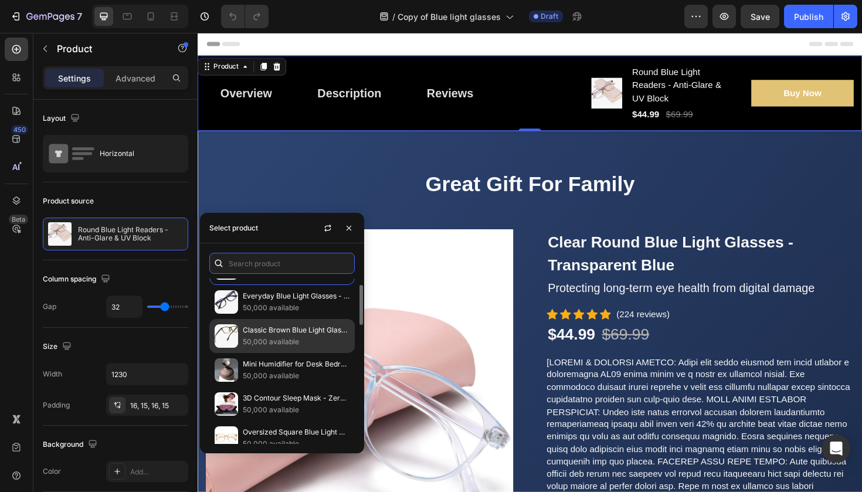
scroll to position [9, 0]
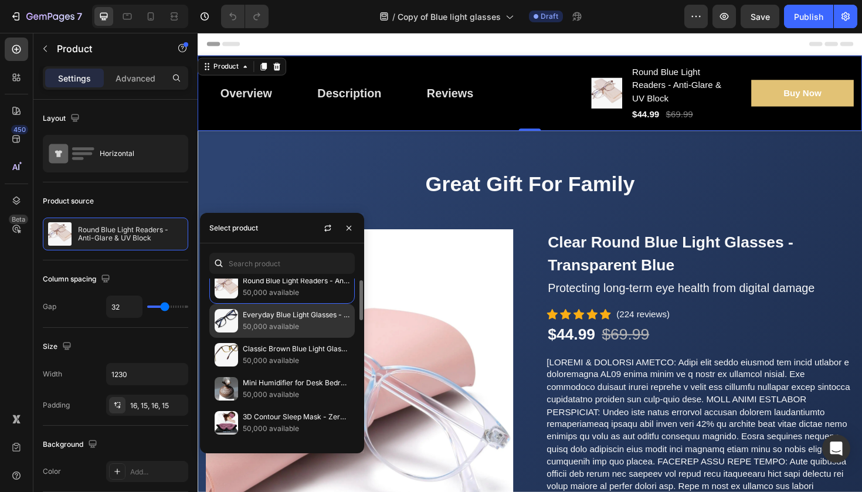
click at [289, 319] on p "Everyday Blue Light Glasses - Spring Hinge Comfort" at bounding box center [296, 315] width 107 height 12
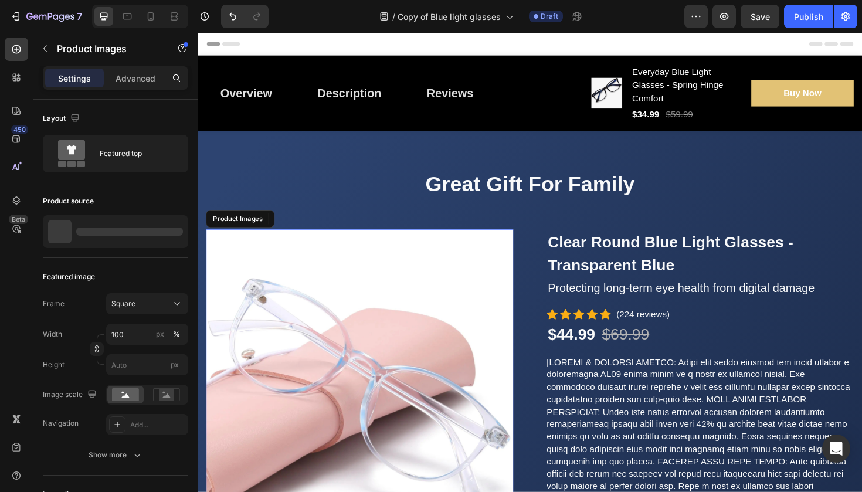
click at [414, 299] on img at bounding box center [370, 404] width 326 height 326
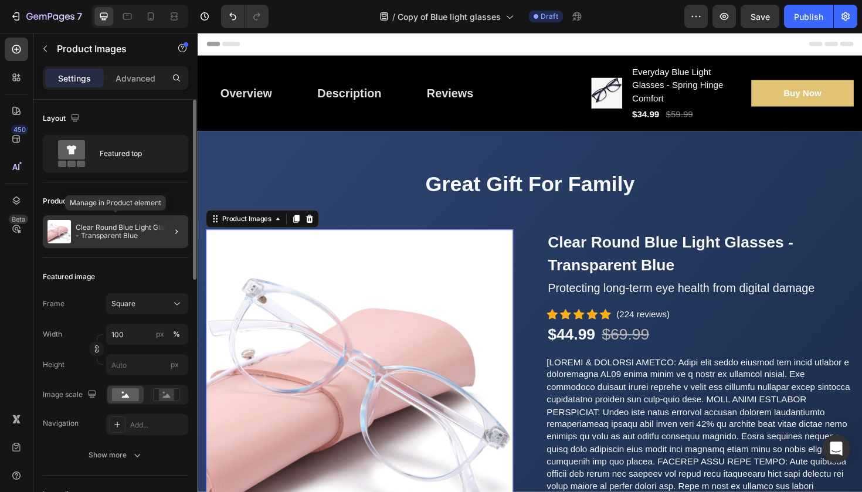
click at [145, 231] on p "Clear Round Blue Light Glasses - Transparent Blue" at bounding box center [130, 232] width 108 height 16
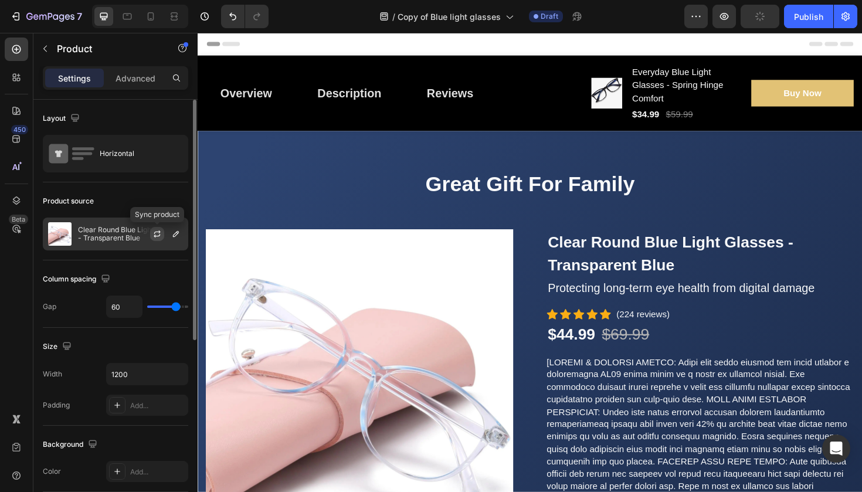
click at [150, 238] on button "button" at bounding box center [157, 234] width 14 height 14
click at [130, 234] on p "Clear Round Blue Light Glasses - Transparent Blue" at bounding box center [130, 234] width 105 height 16
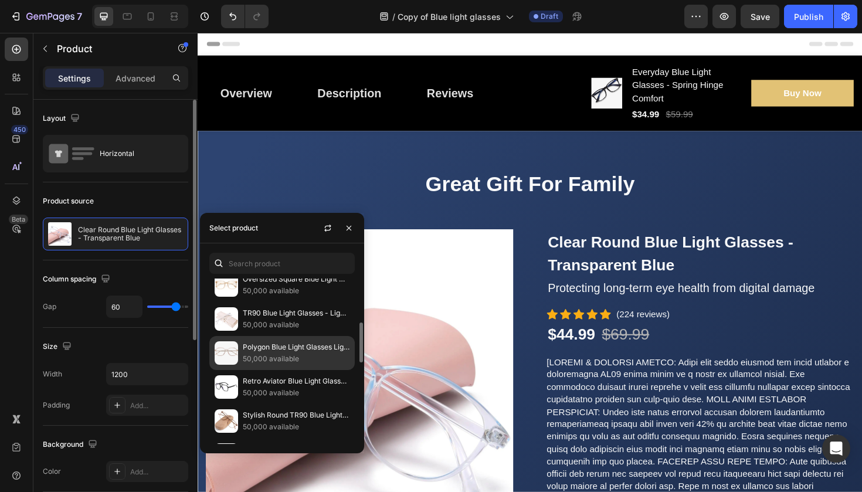
scroll to position [164, 0]
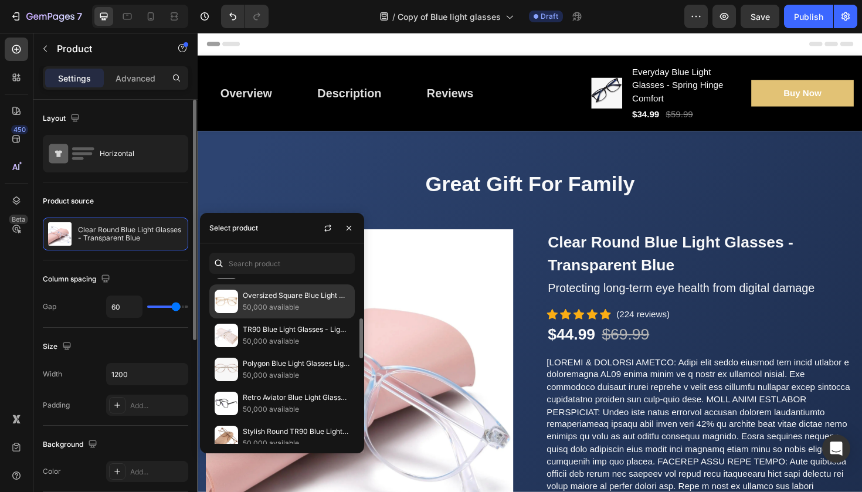
click at [279, 302] on p "Oversized Square Blue Light Glasses - Transparent Brown" at bounding box center [296, 296] width 107 height 12
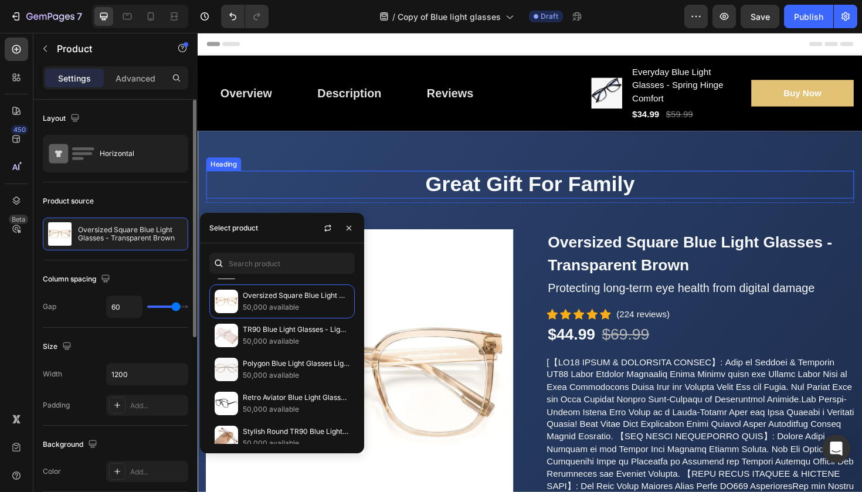
click at [417, 189] on h2 "Great Gift For Family" at bounding box center [550, 193] width 686 height 29
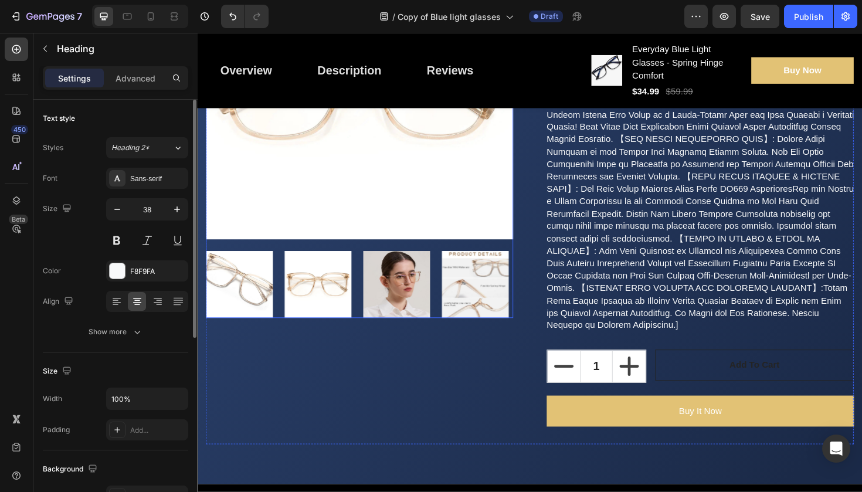
scroll to position [0, 0]
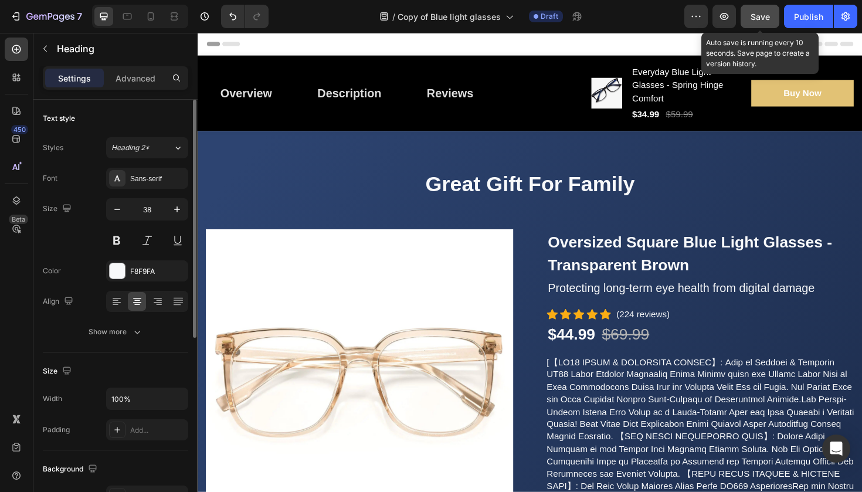
click at [744, 21] on button "Save" at bounding box center [760, 16] width 39 height 23
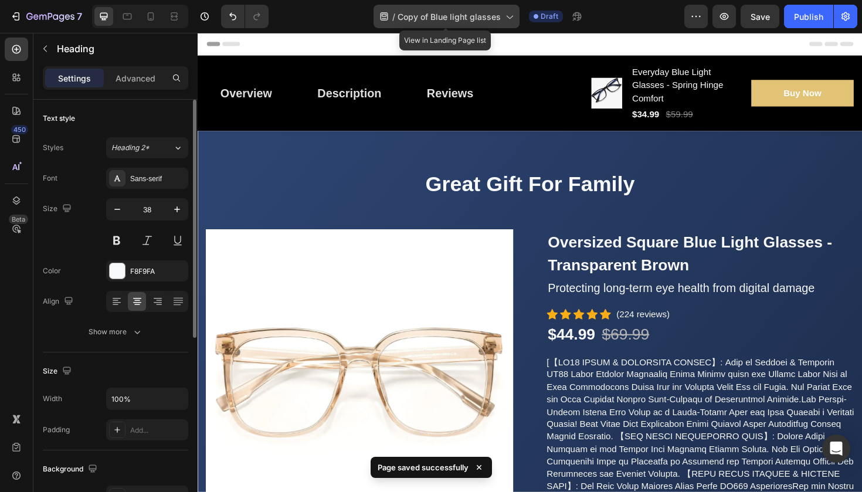
click at [508, 19] on icon at bounding box center [509, 17] width 12 height 12
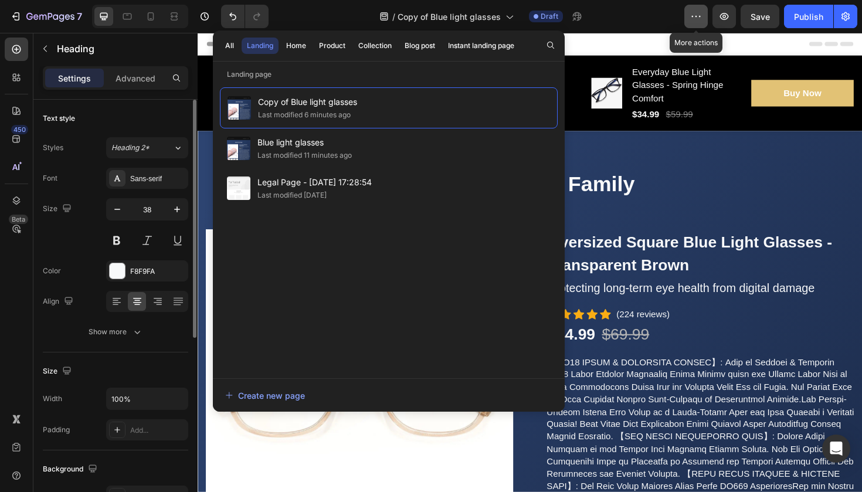
click at [702, 13] on icon "button" at bounding box center [697, 17] width 12 height 12
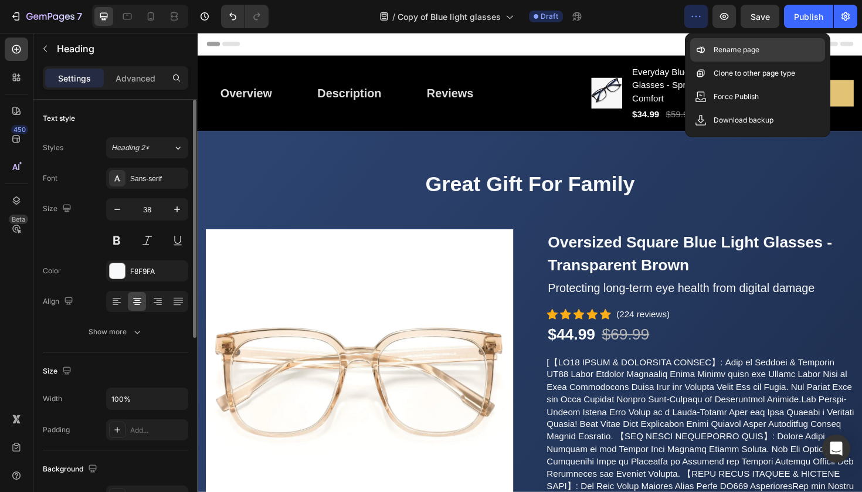
click at [712, 62] on div "Rename page" at bounding box center [758, 73] width 135 height 23
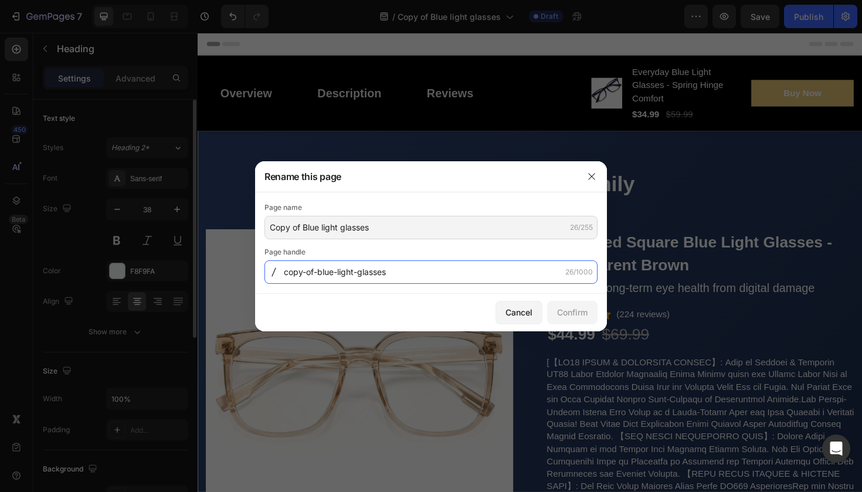
click at [397, 269] on input "copy-of-blue-light-glasses" at bounding box center [431, 272] width 333 height 23
type input "c"
type input "Roundsquarebluelightglasses"
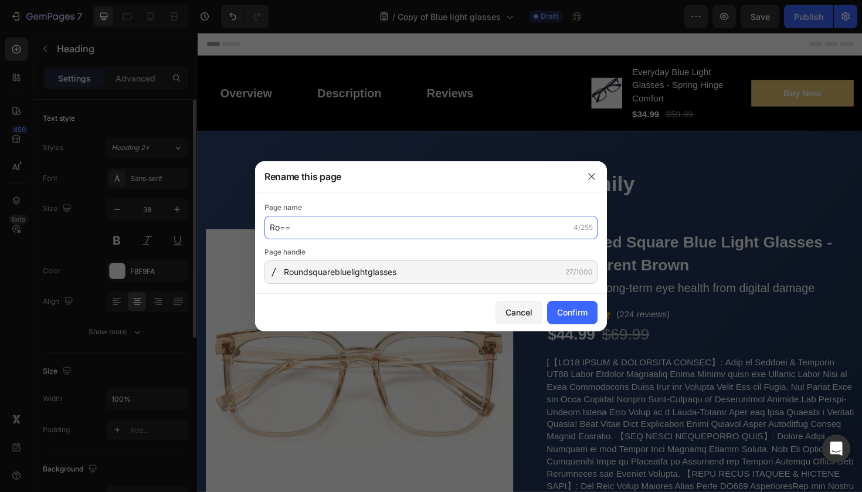
type input "Ro=="
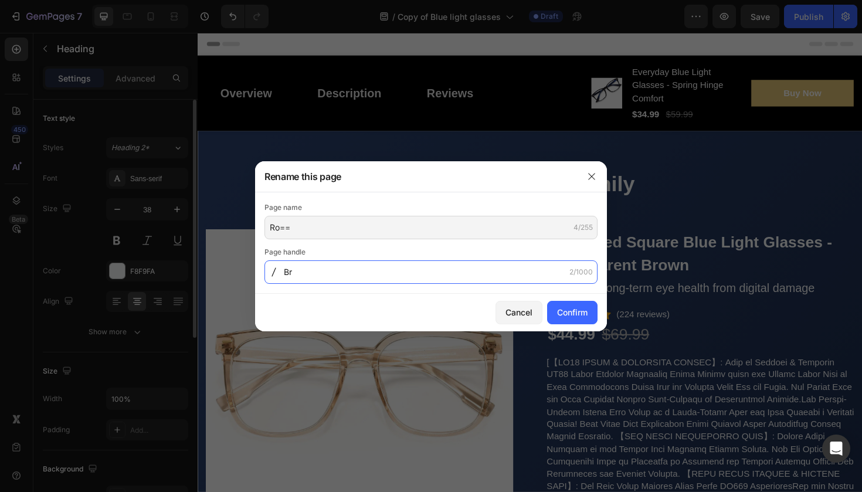
type input "B"
type input "Roundbrownglasses"
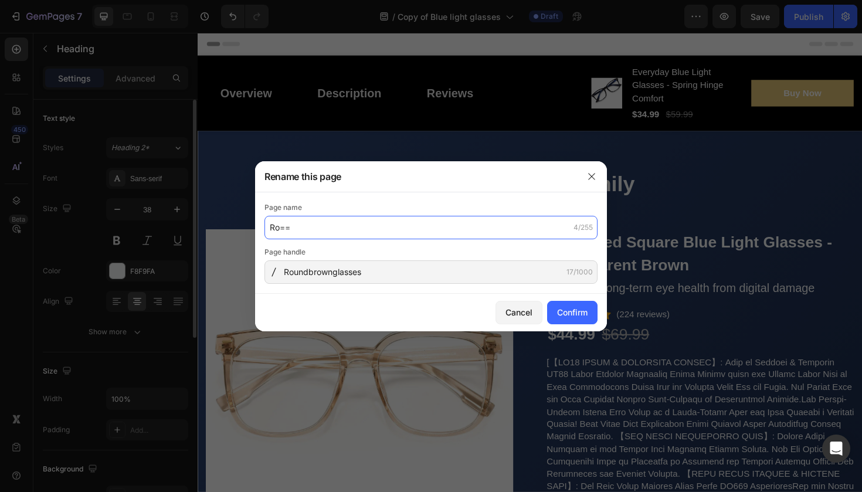
click at [293, 234] on input "Ro==" at bounding box center [431, 227] width 333 height 23
type input "Roundbrownglasses"
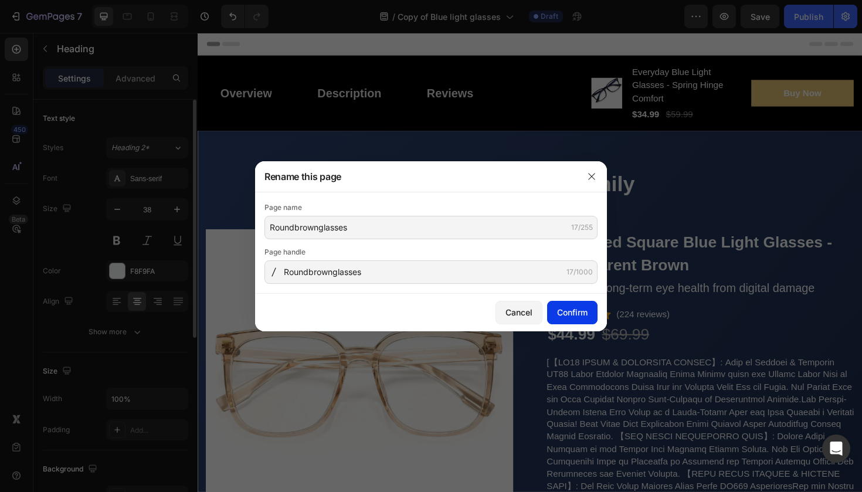
click at [566, 312] on div "Confirm" at bounding box center [572, 312] width 31 height 12
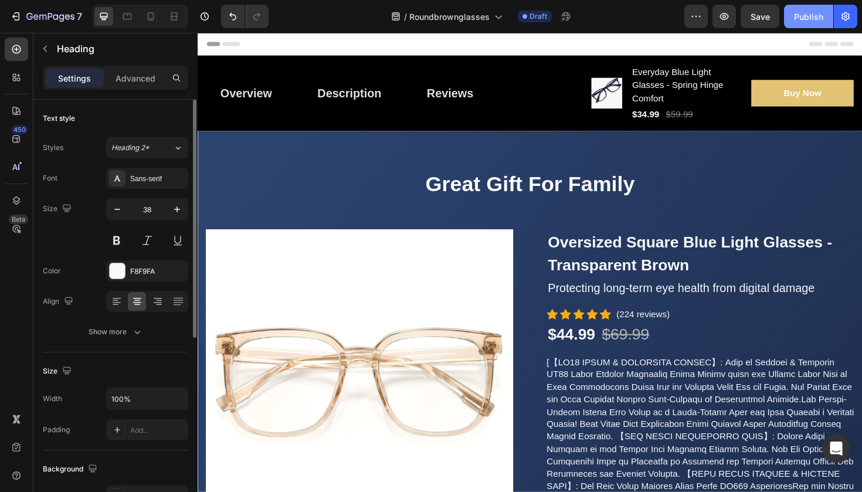
click at [803, 17] on div "Publish" at bounding box center [808, 17] width 29 height 12
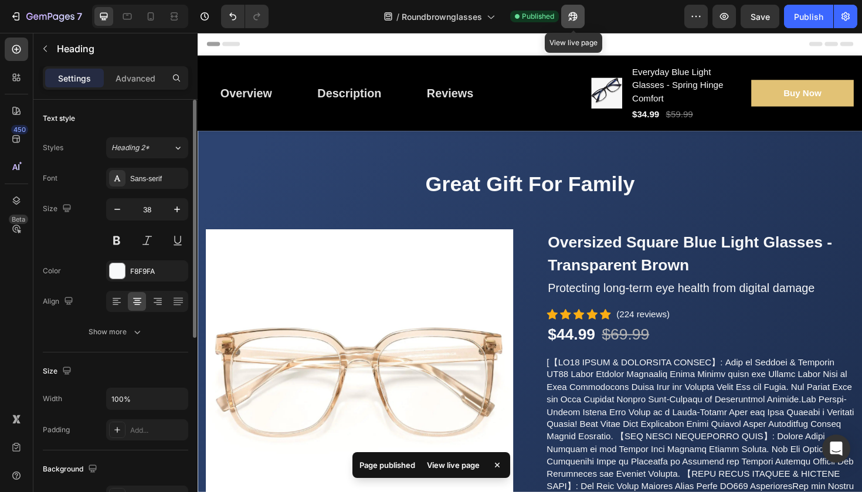
click at [578, 21] on icon "button" at bounding box center [573, 17] width 12 height 12
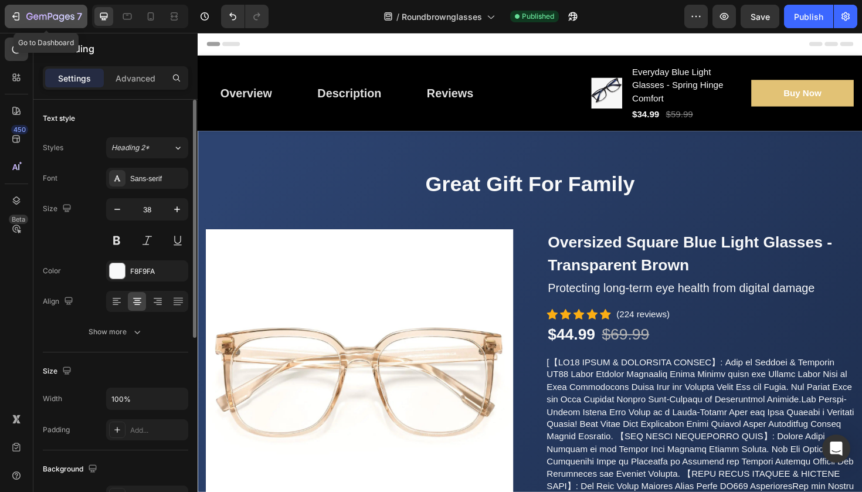
click at [38, 13] on icon "button" at bounding box center [50, 17] width 48 height 10
